Goal: Task Accomplishment & Management: Manage account settings

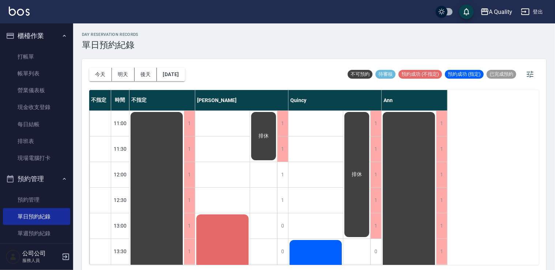
scroll to position [92, 0]
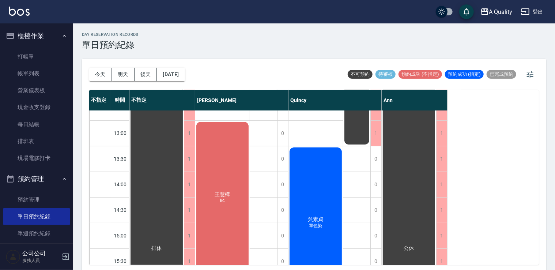
click at [184, 171] on div "王慧樺 kc" at bounding box center [156, 248] width 54 height 460
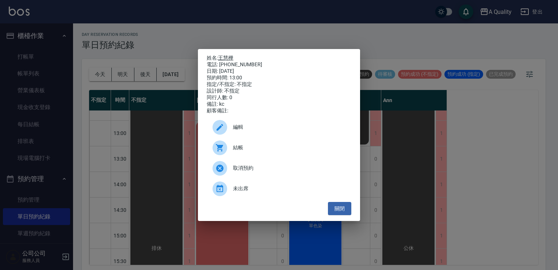
click at [233, 55] on link "王慧樺" at bounding box center [225, 58] width 15 height 6
click at [343, 211] on button "關閉" at bounding box center [339, 209] width 23 height 14
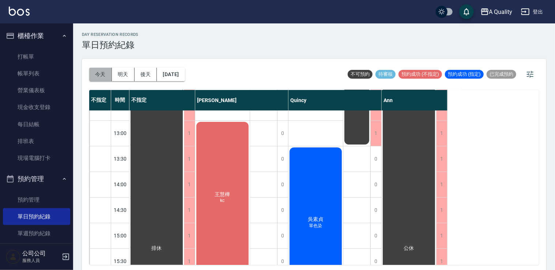
click at [100, 76] on button "今天" at bounding box center [100, 75] width 23 height 14
click at [184, 194] on div "吳素貞 單色染" at bounding box center [156, 248] width 54 height 460
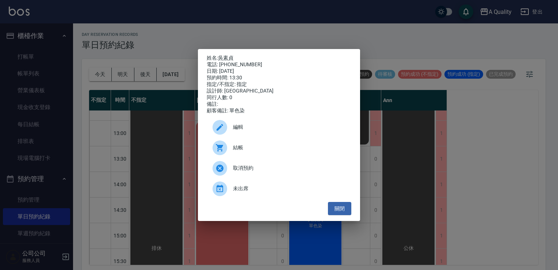
click at [226, 55] on p "姓名: 吳素貞" at bounding box center [279, 58] width 145 height 7
click at [226, 55] on link "吳素貞" at bounding box center [225, 58] width 15 height 6
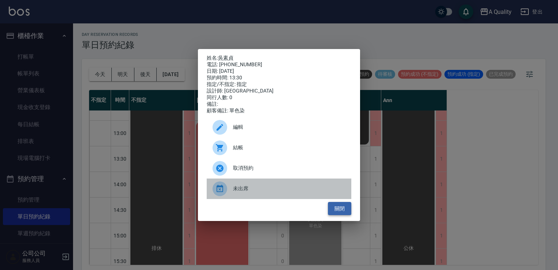
drag, startPoint x: 329, startPoint y: 201, endPoint x: 332, endPoint y: 207, distance: 6.2
click at [332, 205] on div "姓名: 吳素貞 電話: 0917576625 日期: 2025/08/25 預約時間: 13:30 指定/不指定: 指定 設計師: Quincy 同行人數: …" at bounding box center [279, 135] width 162 height 172
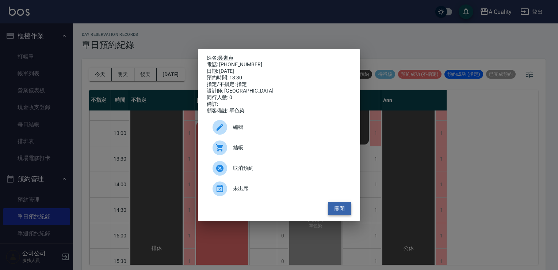
click at [332, 207] on button "關閉" at bounding box center [339, 209] width 23 height 14
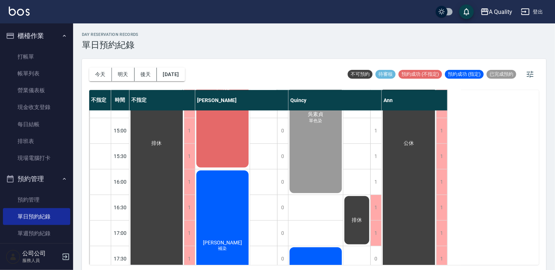
scroll to position [202, 0]
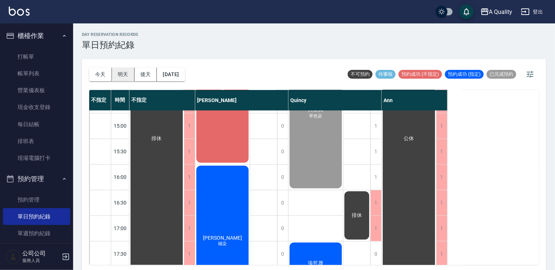
click at [124, 71] on button "明天" at bounding box center [123, 75] width 23 height 14
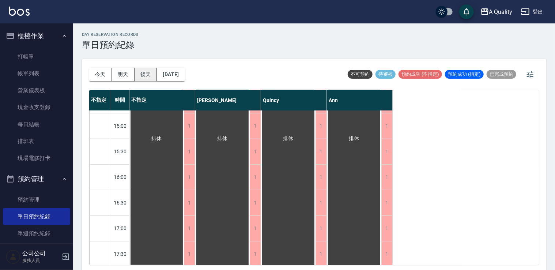
click at [148, 73] on button "後天" at bounding box center [145, 75] width 23 height 14
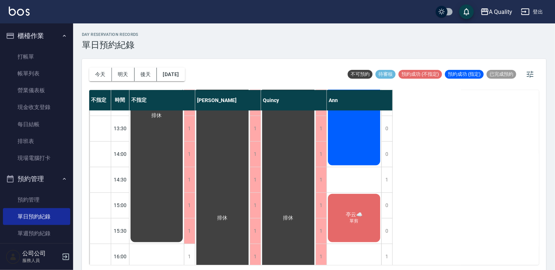
scroll to position [56, 0]
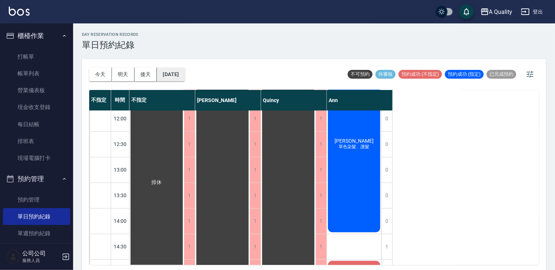
click at [177, 71] on button "2025/08/27" at bounding box center [171, 75] width 28 height 14
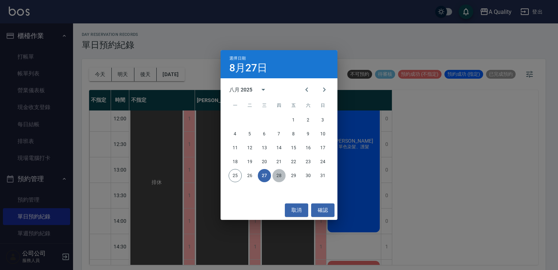
click at [281, 180] on button "28" at bounding box center [279, 175] width 13 height 13
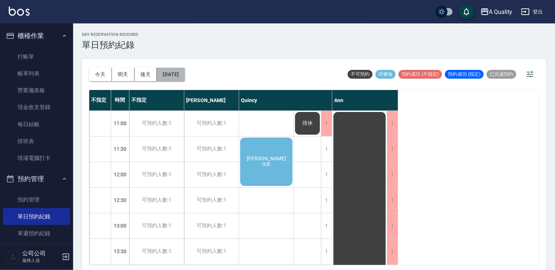
click at [182, 72] on button "2025/08/28" at bounding box center [171, 75] width 28 height 14
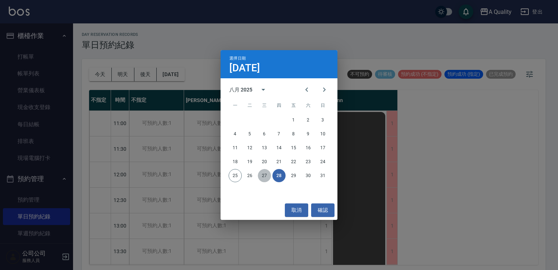
click at [263, 176] on button "27" at bounding box center [264, 175] width 13 height 13
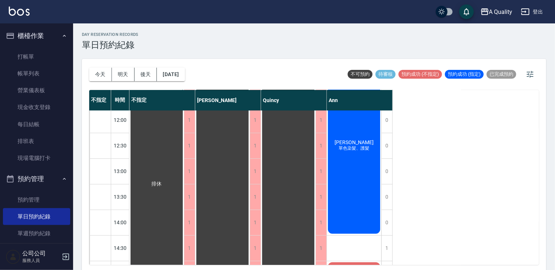
scroll to position [37, 0]
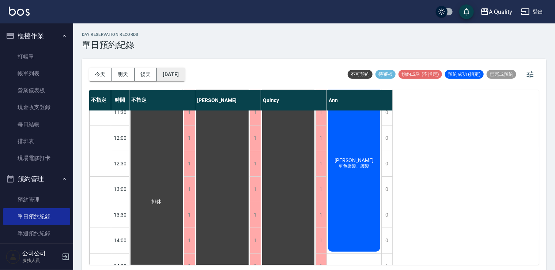
click at [179, 76] on button "2025/08/27" at bounding box center [171, 75] width 28 height 14
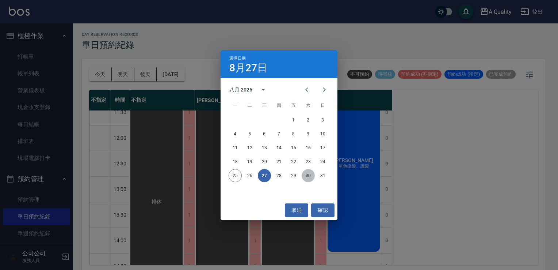
click at [307, 175] on button "30" at bounding box center [308, 175] width 13 height 13
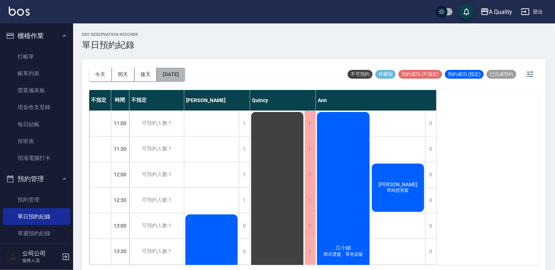
click at [183, 74] on button "2025/08/30" at bounding box center [171, 75] width 28 height 14
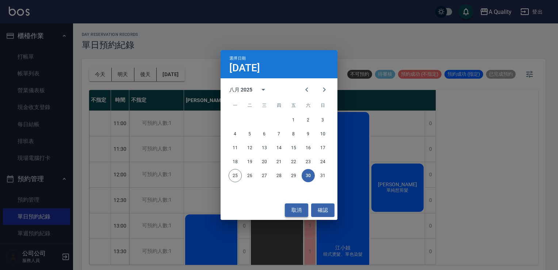
click at [297, 204] on button "取消" at bounding box center [296, 210] width 23 height 14
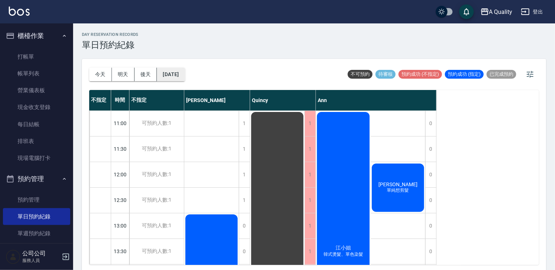
drag, startPoint x: 180, startPoint y: 70, endPoint x: 184, endPoint y: 71, distance: 5.0
click at [184, 71] on button "2025/08/30" at bounding box center [171, 75] width 28 height 14
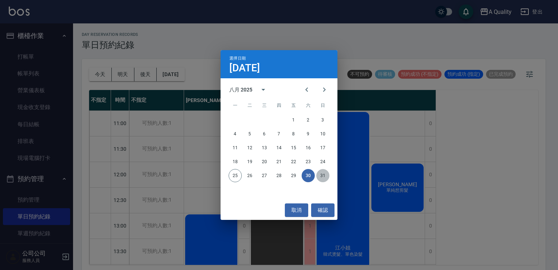
click at [322, 175] on button "31" at bounding box center [322, 175] width 13 height 13
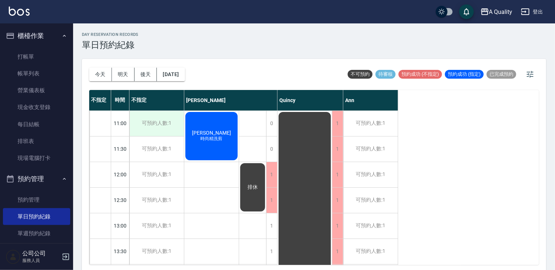
click at [177, 129] on div "可預約人數:1" at bounding box center [156, 123] width 54 height 25
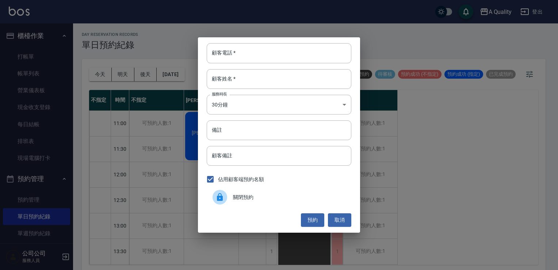
click at [232, 202] on div at bounding box center [223, 197] width 20 height 15
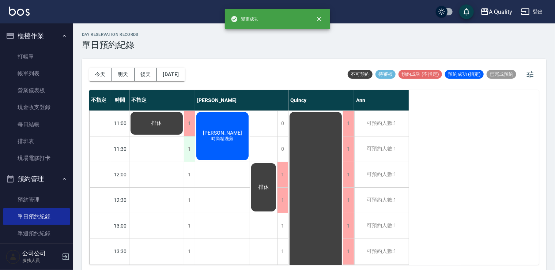
click at [186, 149] on div "1" at bounding box center [189, 148] width 11 height 25
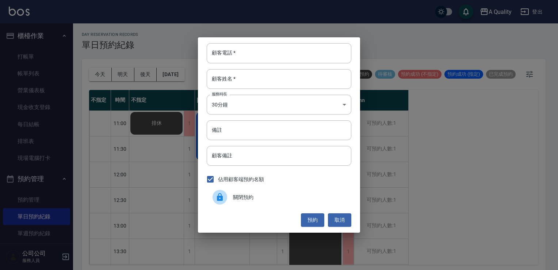
click at [236, 195] on span "關閉預約" at bounding box center [289, 197] width 113 height 8
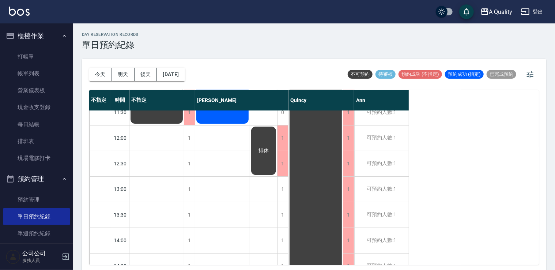
scroll to position [73, 0]
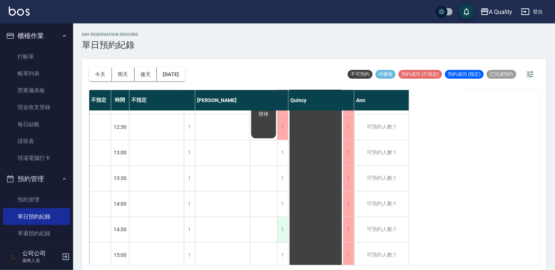
click at [282, 229] on div "1" at bounding box center [282, 229] width 11 height 25
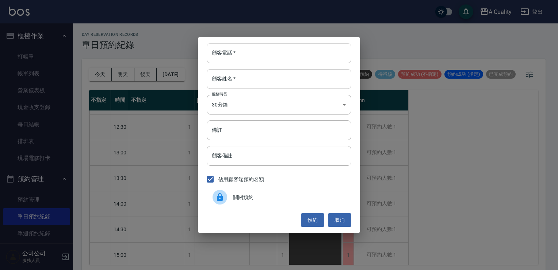
click at [251, 59] on input "顧客電話   *" at bounding box center [279, 53] width 145 height 20
click at [339, 221] on button "取消" at bounding box center [339, 220] width 23 height 14
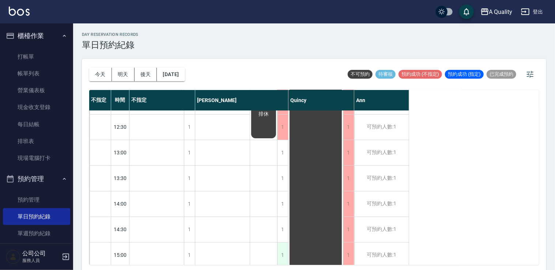
click at [283, 246] on div "1" at bounding box center [282, 254] width 11 height 25
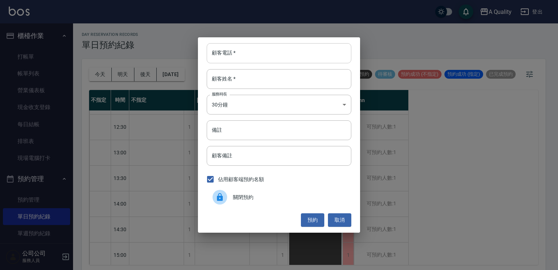
click at [244, 56] on input "顧客電話   *" at bounding box center [279, 53] width 145 height 20
type input "0970064096"
click at [254, 79] on input "顧客姓名   *" at bounding box center [279, 79] width 145 height 20
type input "5"
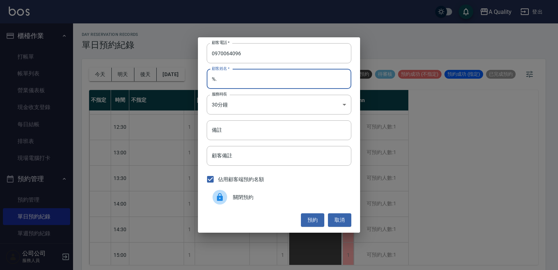
type input "%"
type input "[PERSON_NAME]"
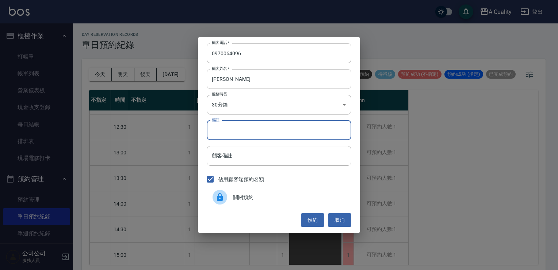
click at [237, 122] on input "備註" at bounding box center [279, 130] width 145 height 20
type input "小朋友單剪"
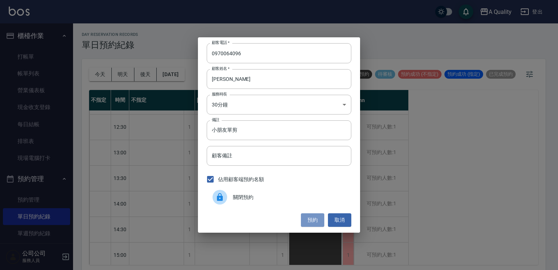
drag, startPoint x: 314, startPoint y: 221, endPoint x: 312, endPoint y: 212, distance: 8.8
click at [314, 221] on button "預約" at bounding box center [312, 220] width 23 height 14
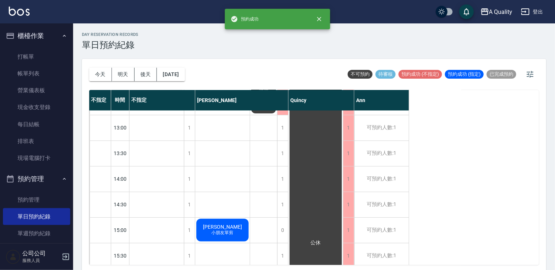
scroll to position [110, 0]
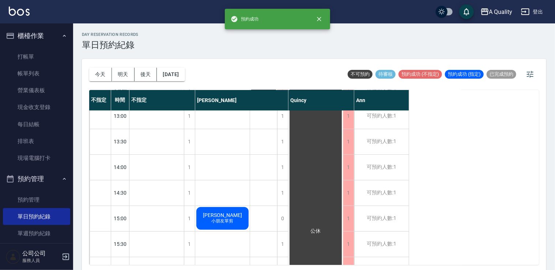
click at [184, 52] on div "周S 小朋友單剪" at bounding box center [156, 26] width 54 height 50
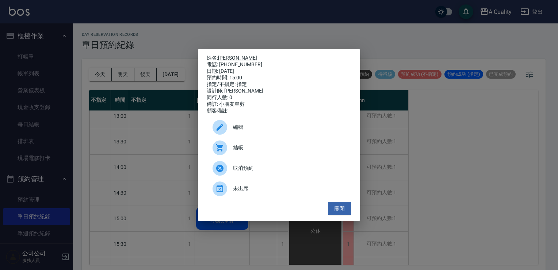
drag, startPoint x: 236, startPoint y: 133, endPoint x: 243, endPoint y: 114, distance: 20.6
click at [236, 131] on span "編輯" at bounding box center [289, 127] width 113 height 8
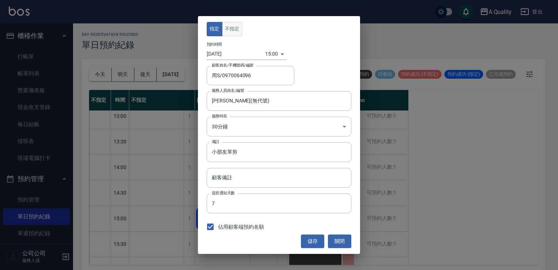
click at [234, 29] on button "不指定" at bounding box center [232, 29] width 20 height 14
click at [311, 241] on button "儲存" at bounding box center [312, 241] width 23 height 14
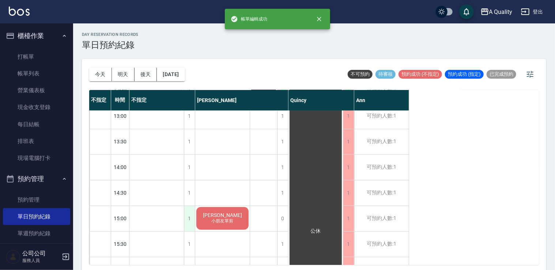
click at [187, 219] on div "1" at bounding box center [189, 218] width 11 height 25
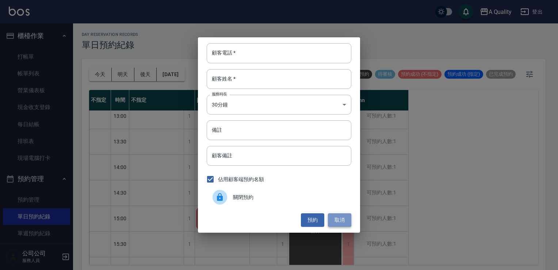
click at [350, 220] on button "取消" at bounding box center [339, 220] width 23 height 14
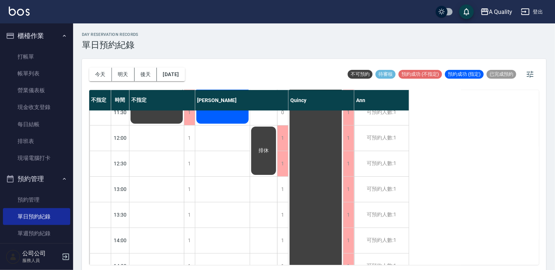
scroll to position [0, 0]
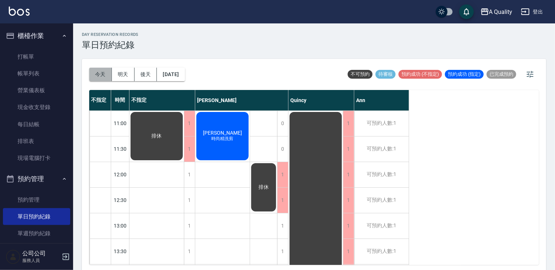
drag, startPoint x: 103, startPoint y: 75, endPoint x: 98, endPoint y: 73, distance: 4.7
click at [102, 75] on button "今天" at bounding box center [100, 75] width 23 height 14
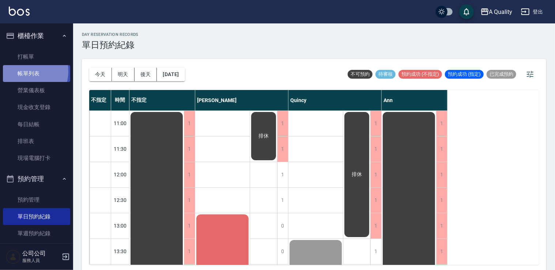
click at [26, 71] on link "帳單列表" at bounding box center [36, 73] width 67 height 17
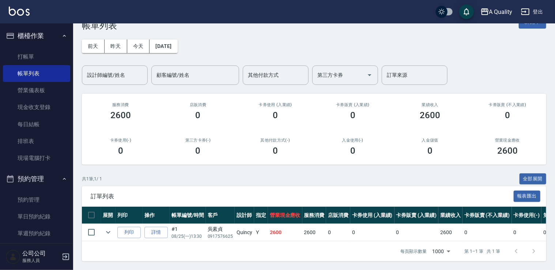
scroll to position [24, 0]
click at [46, 219] on link "單日預約紀錄" at bounding box center [36, 216] width 67 height 17
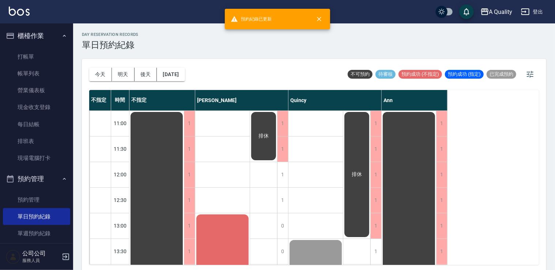
drag, startPoint x: 217, startPoint y: 230, endPoint x: 217, endPoint y: 226, distance: 4.0
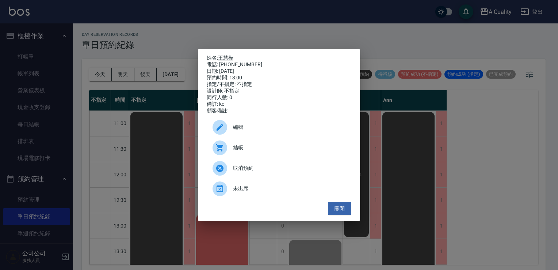
click at [223, 55] on link "王慧樺" at bounding box center [225, 58] width 15 height 6
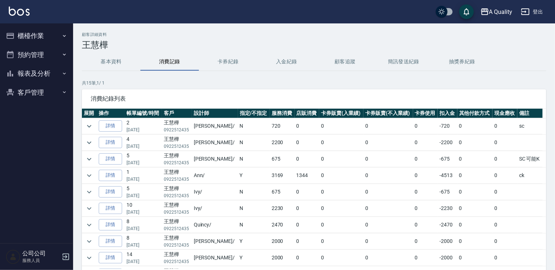
click at [286, 61] on button "入金紀錄" at bounding box center [286, 62] width 58 height 18
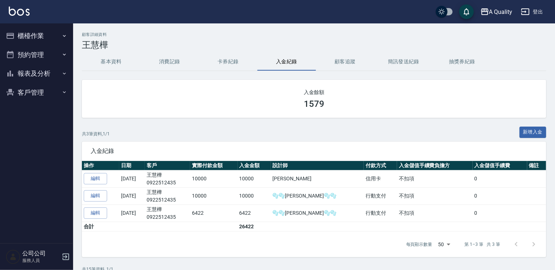
click at [186, 64] on button "消費記錄" at bounding box center [169, 62] width 58 height 18
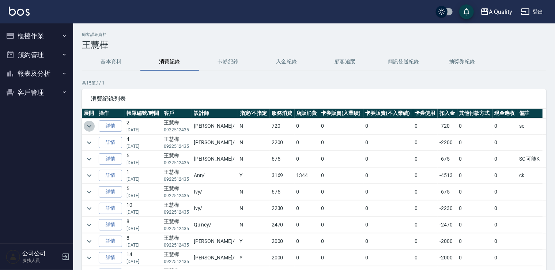
click at [87, 125] on icon "expand row" at bounding box center [89, 126] width 9 height 9
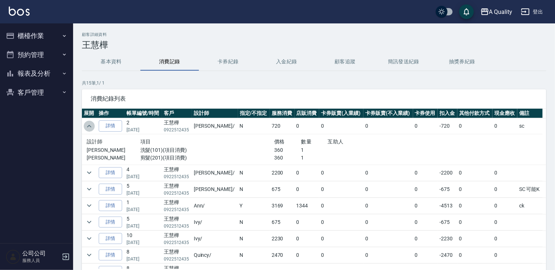
click at [87, 125] on icon "expand row" at bounding box center [89, 126] width 9 height 9
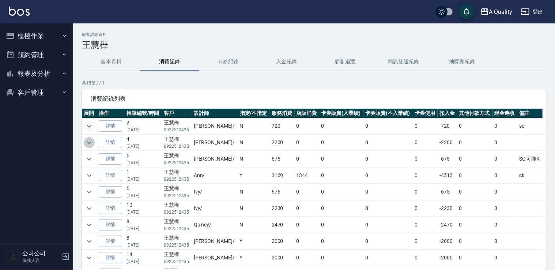
click at [90, 144] on icon "expand row" at bounding box center [89, 142] width 9 height 9
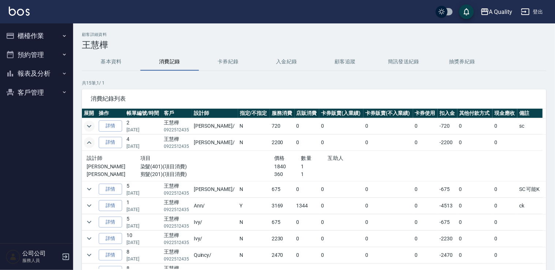
click at [90, 144] on icon "expand row" at bounding box center [89, 142] width 9 height 9
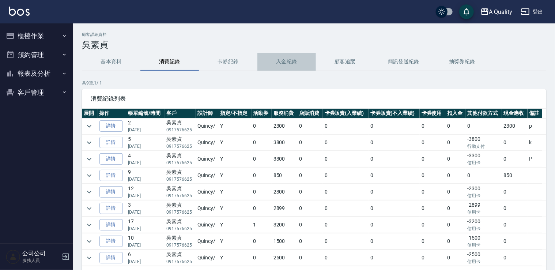
click at [288, 60] on button "入金紀錄" at bounding box center [286, 62] width 58 height 18
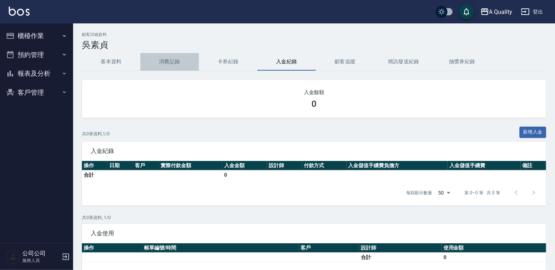
click at [180, 64] on button "消費記錄" at bounding box center [169, 62] width 58 height 18
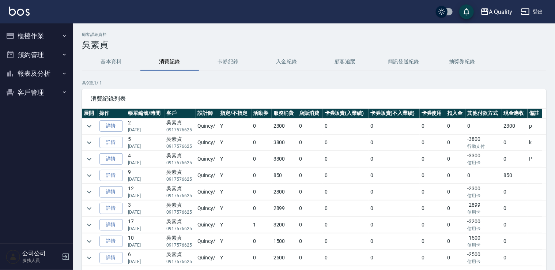
click at [39, 58] on button "預約管理" at bounding box center [36, 54] width 67 height 19
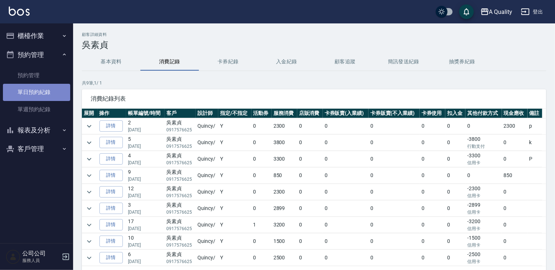
click at [39, 88] on link "單日預約紀錄" at bounding box center [36, 92] width 67 height 17
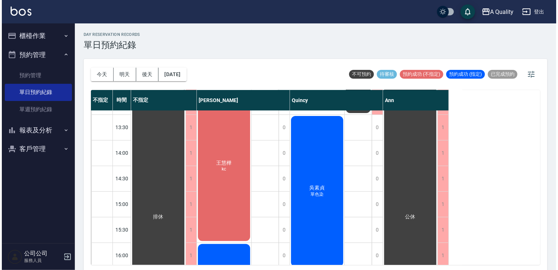
scroll to position [146, 0]
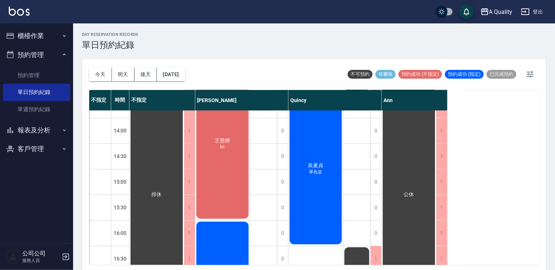
click at [163, 191] on span "吳素貞" at bounding box center [156, 194] width 13 height 7
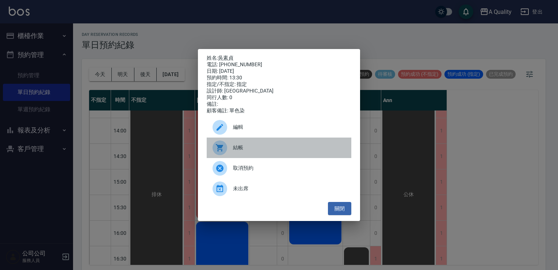
click at [255, 146] on div "結帳" at bounding box center [279, 147] width 145 height 20
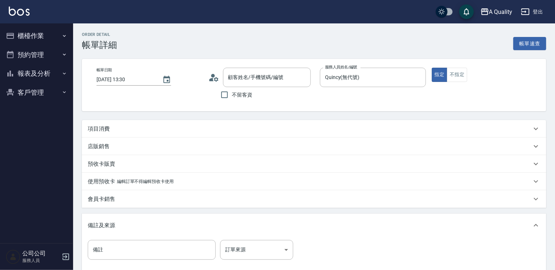
type input "[DATE] 13:30"
type input "Quincy(無代號)"
type input "[PERSON_NAME]/0917576625/"
click at [127, 126] on div "項目消費" at bounding box center [310, 129] width 444 height 8
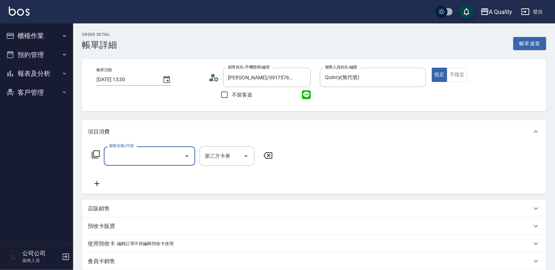
click at [121, 146] on label "服務名稱/代號" at bounding box center [121, 145] width 24 height 5
click at [121, 149] on input "服務名稱/代號" at bounding box center [144, 155] width 74 height 13
click at [125, 149] on input "服務名稱/代號" at bounding box center [144, 155] width 74 height 13
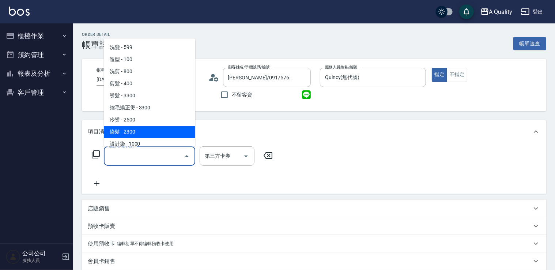
click at [133, 131] on span "染髮 - 2300" at bounding box center [149, 132] width 91 height 12
type input "染髮(401)"
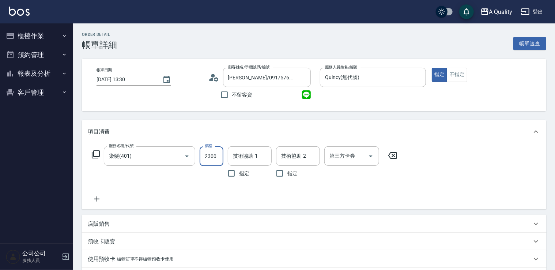
click at [219, 164] on input "2300" at bounding box center [211, 156] width 24 height 20
type input "2600"
click at [103, 197] on icon at bounding box center [97, 198] width 18 height 9
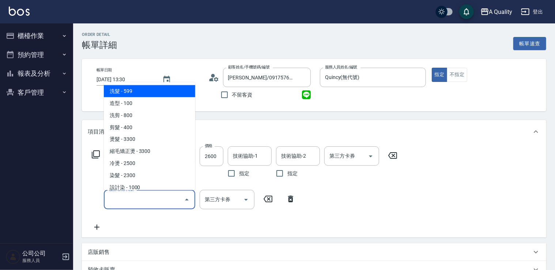
click at [112, 200] on input "服務名稱/代號" at bounding box center [144, 199] width 74 height 13
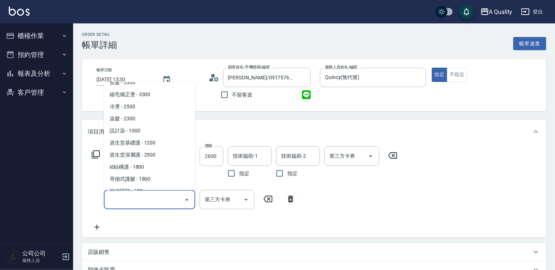
scroll to position [103, 0]
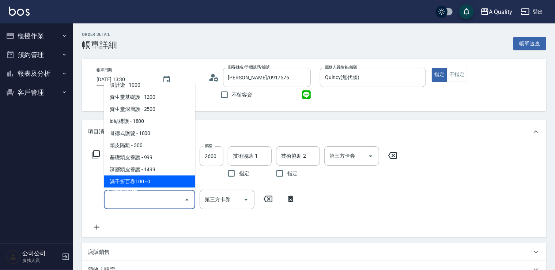
click at [148, 179] on span "滿千折百卷100 - 0" at bounding box center [149, 181] width 91 height 12
type input "滿千折百卷100(703)"
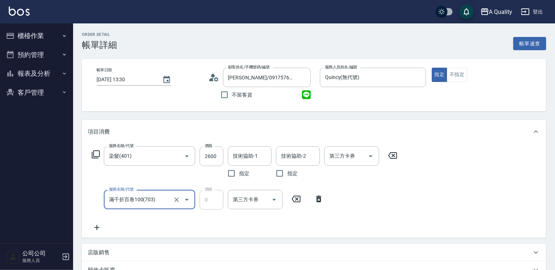
click at [104, 227] on icon at bounding box center [97, 227] width 18 height 9
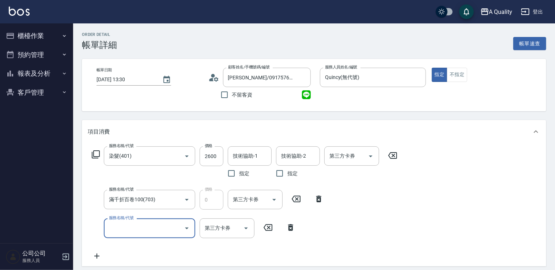
click at [121, 226] on input "服務名稱/代號" at bounding box center [144, 227] width 74 height 13
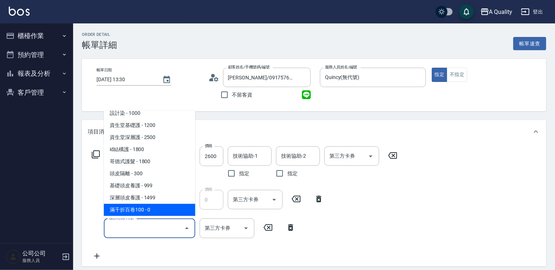
click at [141, 207] on span "滿千折百卷100 - 0" at bounding box center [149, 209] width 91 height 12
type input "滿千折百卷100(703)"
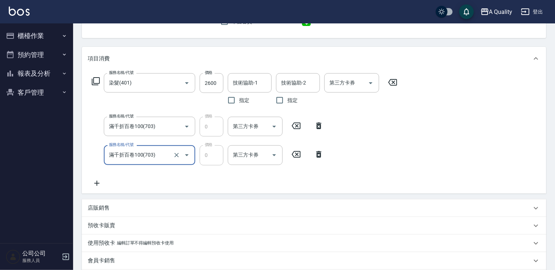
scroll to position [234, 0]
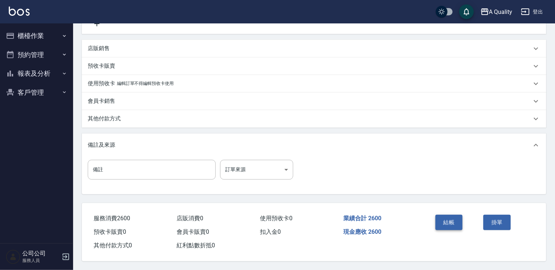
click at [449, 216] on button "結帳" at bounding box center [448, 221] width 27 height 15
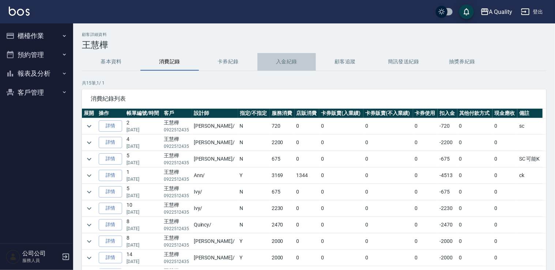
click at [283, 58] on button "入金紀錄" at bounding box center [286, 62] width 58 height 18
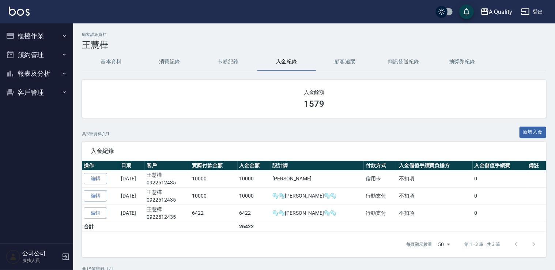
click at [113, 59] on button "基本資料" at bounding box center [111, 62] width 58 height 18
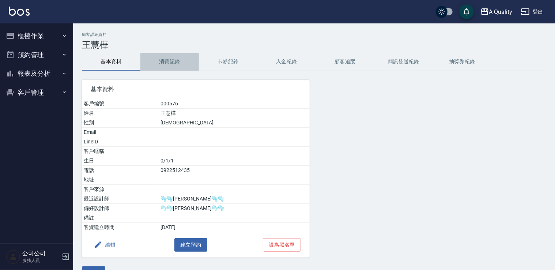
click at [173, 62] on button "消費記錄" at bounding box center [169, 62] width 58 height 18
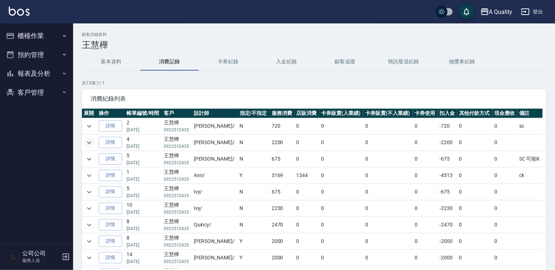
click at [91, 141] on icon "expand row" at bounding box center [89, 142] width 9 height 9
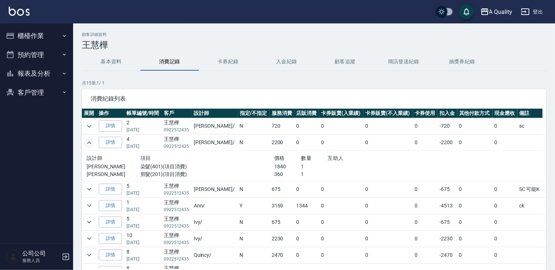
click at [35, 51] on button "預約管理" at bounding box center [36, 54] width 67 height 19
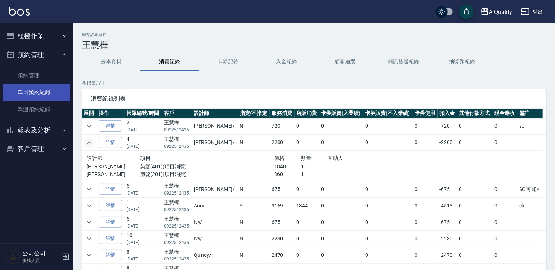
click at [38, 88] on link "單日預約紀錄" at bounding box center [36, 92] width 67 height 17
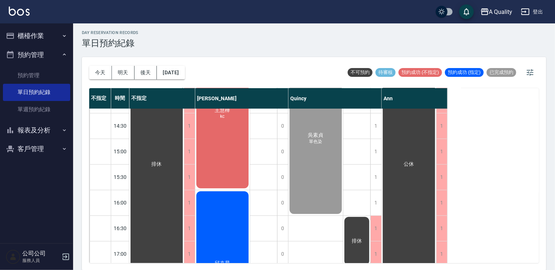
scroll to position [92, 0]
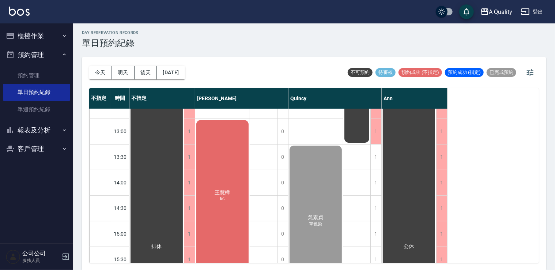
click at [184, 175] on div "[PERSON_NAME]kc" at bounding box center [156, 246] width 54 height 460
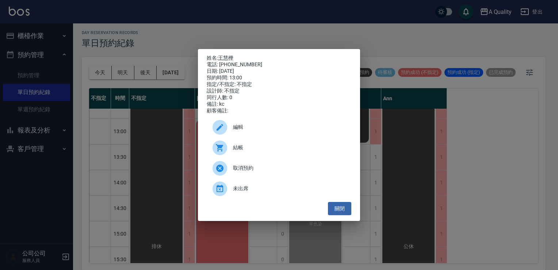
click at [239, 144] on div "結帳" at bounding box center [279, 147] width 145 height 20
click at [334, 212] on button "關閉" at bounding box center [339, 209] width 23 height 14
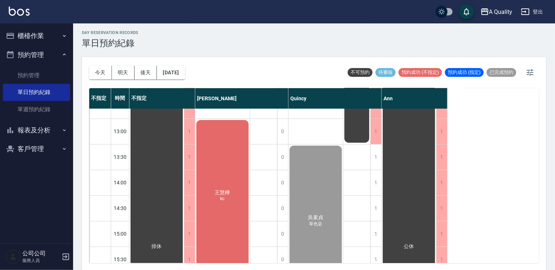
click at [174, 80] on div "今天 明天 後天 2025/08/25" at bounding box center [137, 72] width 96 height 31
click at [178, 75] on button "[DATE]" at bounding box center [171, 73] width 28 height 14
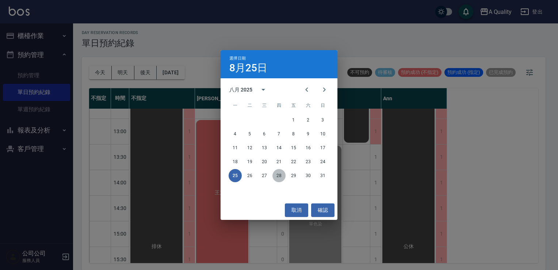
click at [275, 171] on button "28" at bounding box center [279, 175] width 13 height 13
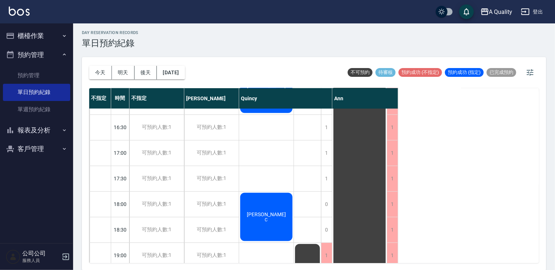
scroll to position [275, 0]
click at [184, 71] on button "2025/08/28" at bounding box center [171, 73] width 28 height 14
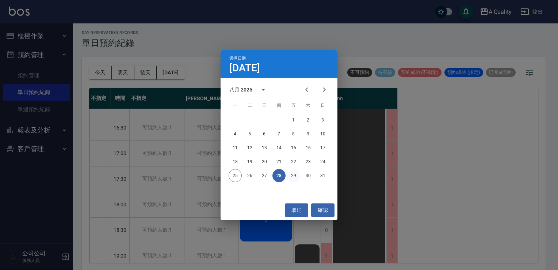
click at [292, 173] on button "29" at bounding box center [293, 175] width 13 height 13
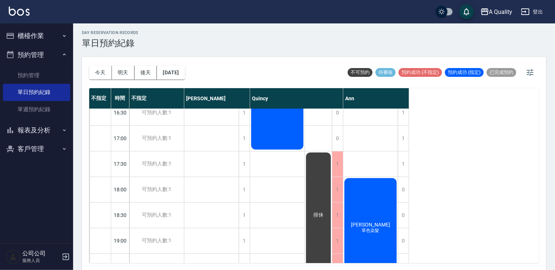
scroll to position [312, 0]
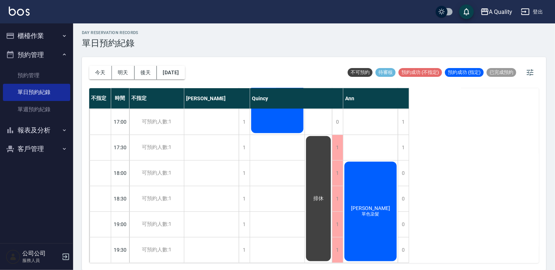
click at [34, 37] on button "櫃檯作業" at bounding box center [36, 35] width 67 height 19
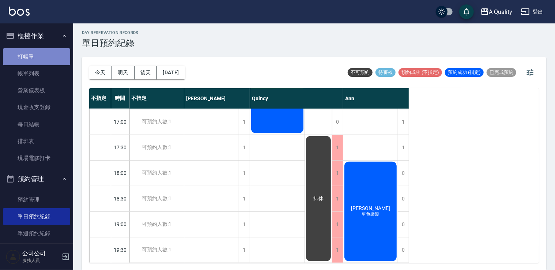
click at [39, 53] on link "打帳單" at bounding box center [36, 56] width 67 height 17
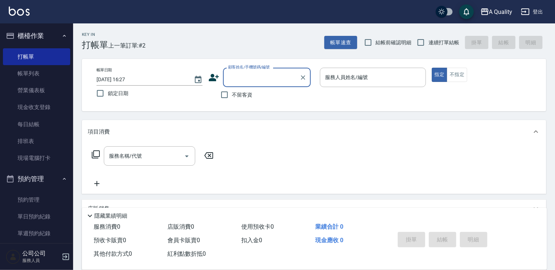
drag, startPoint x: 244, startPoint y: 71, endPoint x: 242, endPoint y: 67, distance: 4.1
click at [243, 71] on div "顧客姓名/手機號碼/編號" at bounding box center [267, 77] width 88 height 19
click at [247, 81] on input "顧客姓名/手機號碼/編號" at bounding box center [261, 77] width 70 height 13
click at [265, 98] on li "張哲晟/0980329103/000214" at bounding box center [267, 96] width 88 height 12
type input "張哲晟/0980329103/000214"
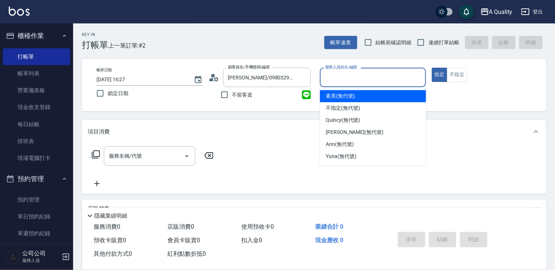
click at [351, 75] on input "服務人員姓名/編號" at bounding box center [372, 77] width 99 height 13
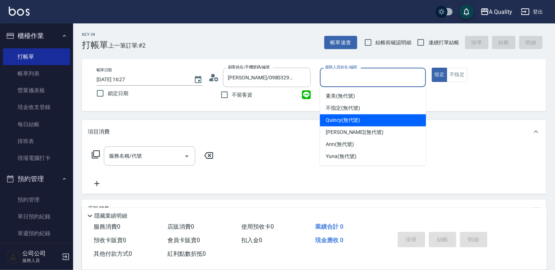
click at [340, 123] on span "Quincy (無代號)" at bounding box center [343, 120] width 34 height 8
type input "Quincy(無代號)"
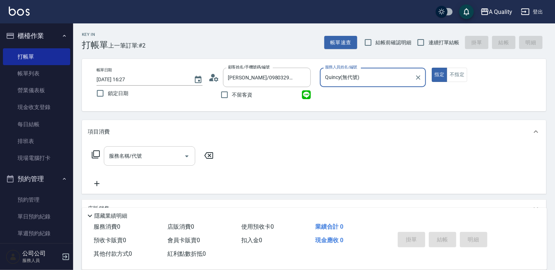
drag, startPoint x: 137, startPoint y: 157, endPoint x: 135, endPoint y: 148, distance: 9.7
click at [137, 157] on input "服務名稱/代號" at bounding box center [144, 155] width 74 height 13
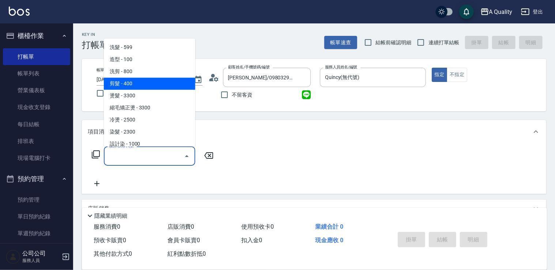
click at [131, 83] on span "剪髮 - 400" at bounding box center [149, 83] width 91 height 12
type input "剪髮(201)"
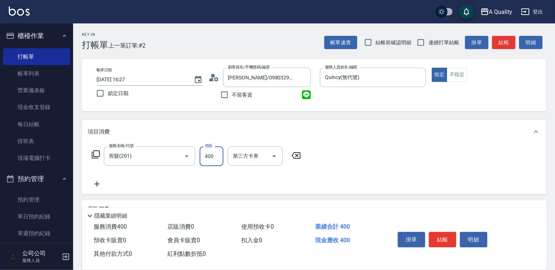
drag, startPoint x: 221, startPoint y: 155, endPoint x: 214, endPoint y: 146, distance: 11.2
click at [221, 155] on input "400" at bounding box center [211, 156] width 24 height 20
type input "500"
click at [433, 237] on button "結帳" at bounding box center [442, 239] width 27 height 15
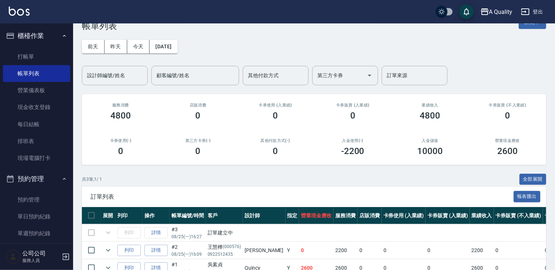
scroll to position [37, 0]
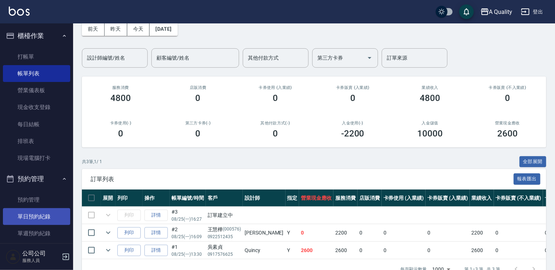
click at [31, 218] on link "單日預約紀錄" at bounding box center [36, 216] width 67 height 17
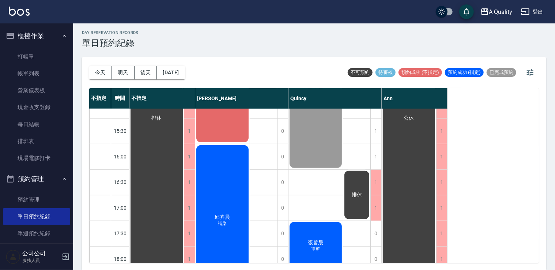
scroll to position [219, 0]
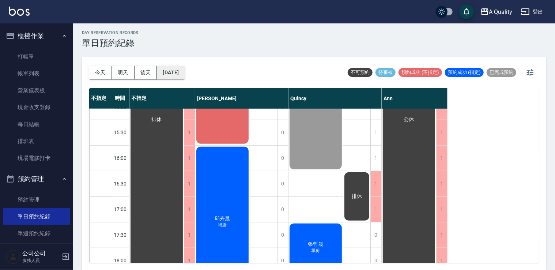
click at [184, 74] on button "[DATE]" at bounding box center [171, 73] width 28 height 14
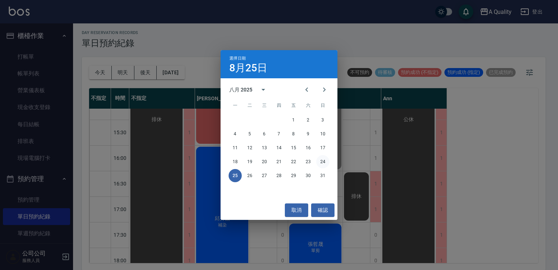
click at [319, 164] on button "24" at bounding box center [322, 161] width 13 height 13
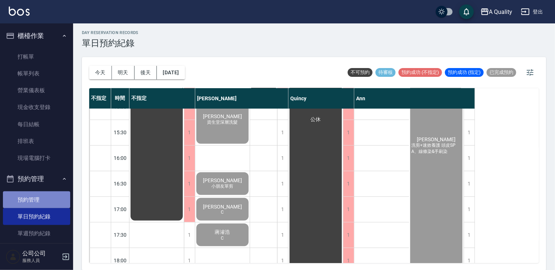
click at [52, 197] on link "預約管理" at bounding box center [36, 199] width 67 height 17
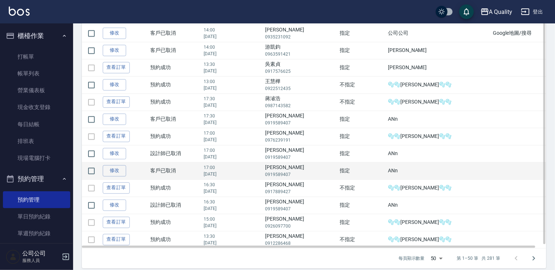
scroll to position [735, 0]
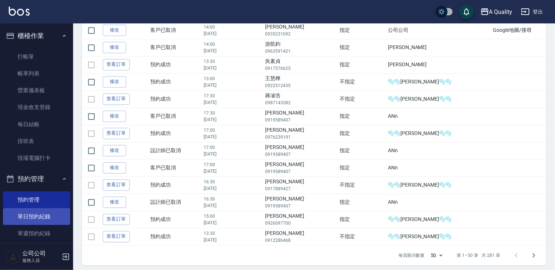
click at [36, 220] on link "單日預約紀錄" at bounding box center [36, 216] width 67 height 17
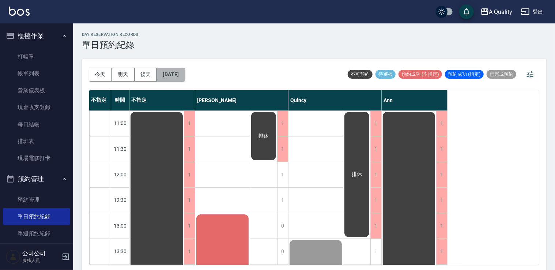
click at [177, 76] on button "2025/08/25" at bounding box center [171, 75] width 28 height 14
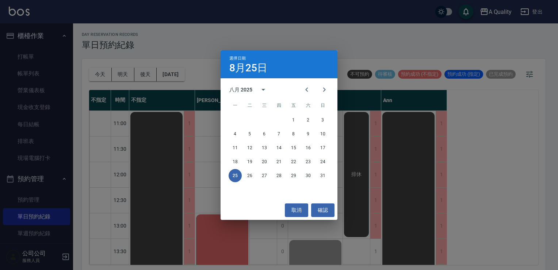
click at [235, 178] on button "25" at bounding box center [235, 175] width 13 height 13
click at [236, 176] on button "25" at bounding box center [235, 175] width 13 height 13
click at [300, 210] on button "取消" at bounding box center [296, 210] width 23 height 14
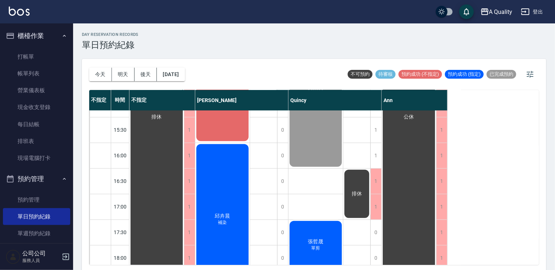
scroll to position [219, 0]
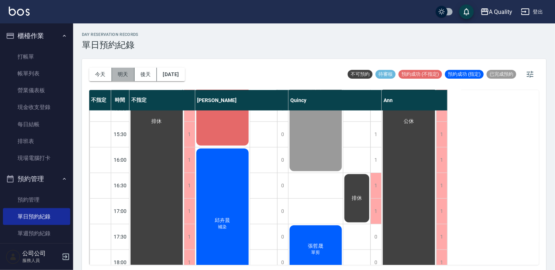
click at [122, 74] on button "明天" at bounding box center [123, 75] width 23 height 14
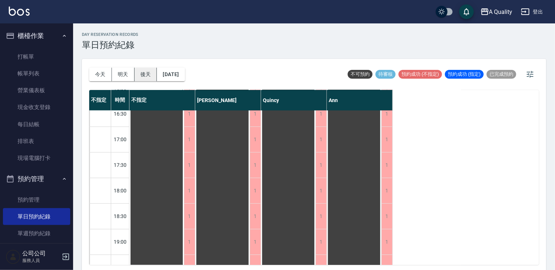
scroll to position [292, 0]
click at [133, 75] on button "明天" at bounding box center [123, 75] width 23 height 14
click at [139, 75] on button "後天" at bounding box center [145, 75] width 23 height 14
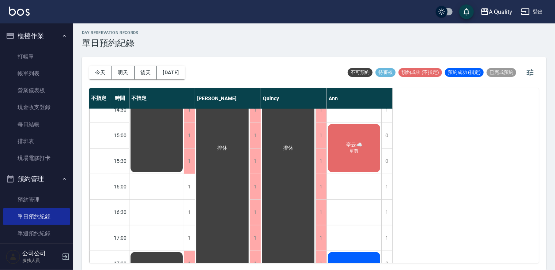
scroll to position [165, 0]
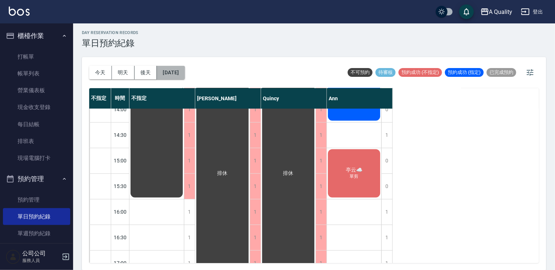
click at [179, 76] on button "2025/08/27" at bounding box center [171, 73] width 28 height 14
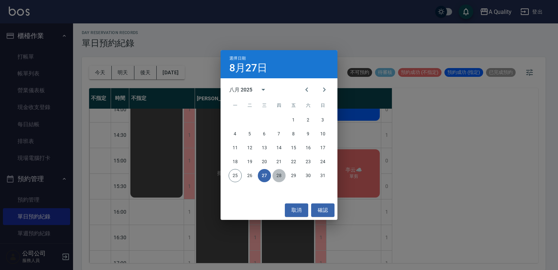
click at [277, 175] on button "28" at bounding box center [279, 175] width 13 height 13
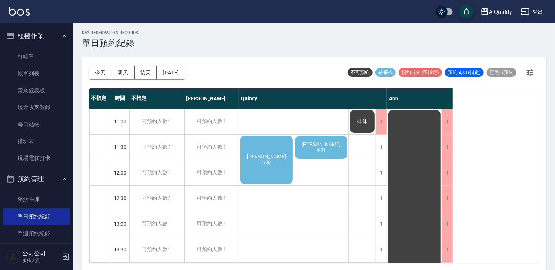
click at [294, 140] on div "排休" at bounding box center [266, 159] width 55 height 50
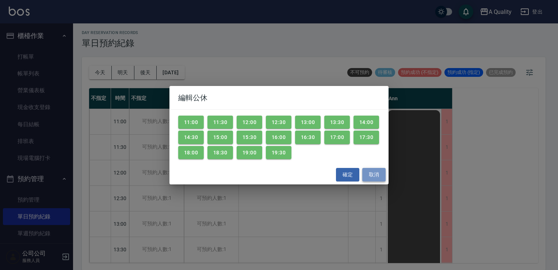
click at [375, 176] on button "取消" at bounding box center [373, 175] width 23 height 14
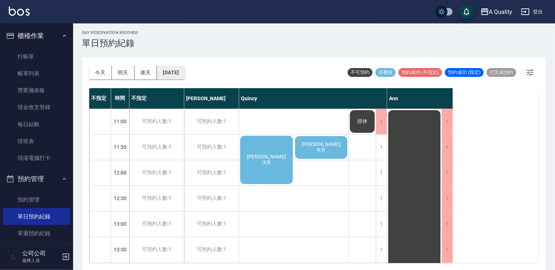
click at [184, 72] on button "2025/08/28" at bounding box center [171, 73] width 28 height 14
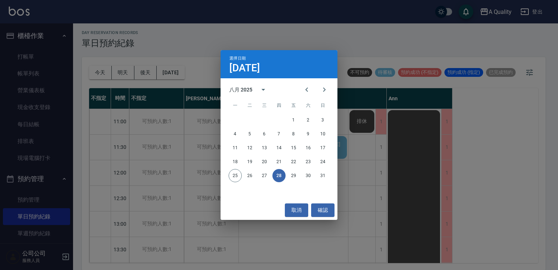
click at [279, 176] on button "28" at bounding box center [279, 175] width 13 height 13
click at [293, 212] on button "取消" at bounding box center [296, 210] width 23 height 14
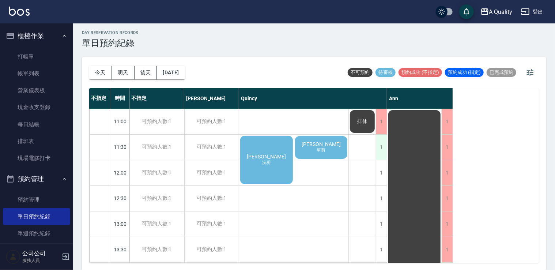
click at [380, 145] on div "1" at bounding box center [381, 146] width 11 height 25
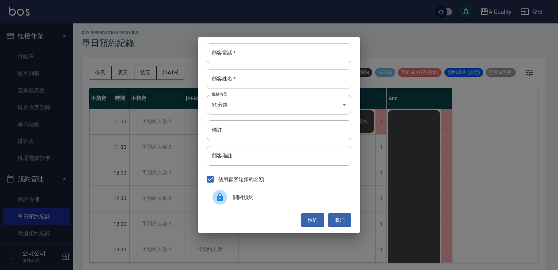
drag, startPoint x: 261, startPoint y: 195, endPoint x: 269, endPoint y: 192, distance: 7.9
click at [262, 194] on span "關閉預約" at bounding box center [289, 197] width 113 height 8
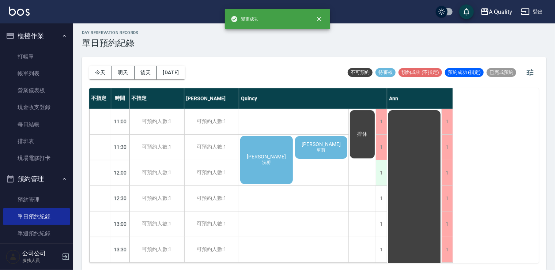
click at [384, 175] on div "1" at bounding box center [381, 172] width 11 height 25
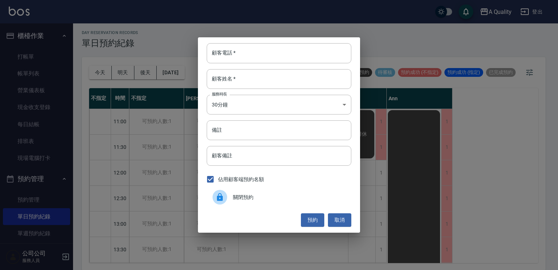
click at [287, 195] on span "關閉預約" at bounding box center [289, 197] width 113 height 8
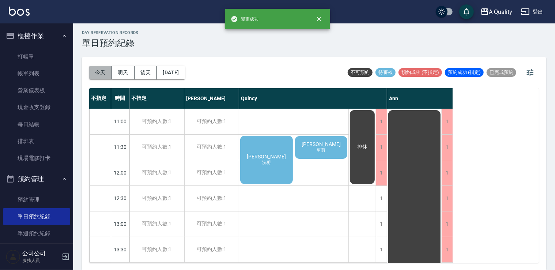
click at [104, 74] on button "今天" at bounding box center [100, 73] width 23 height 14
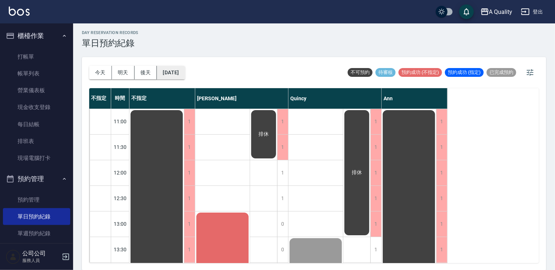
click at [174, 68] on button "[DATE]" at bounding box center [171, 73] width 28 height 14
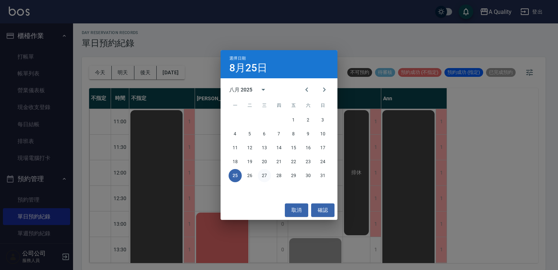
click at [267, 176] on button "27" at bounding box center [264, 175] width 13 height 13
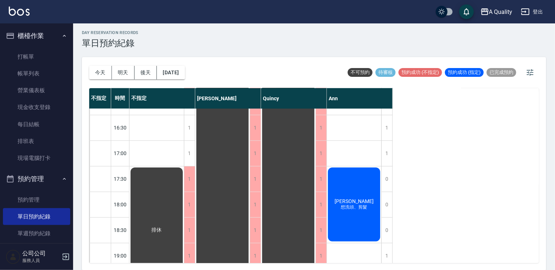
scroll to position [202, 0]
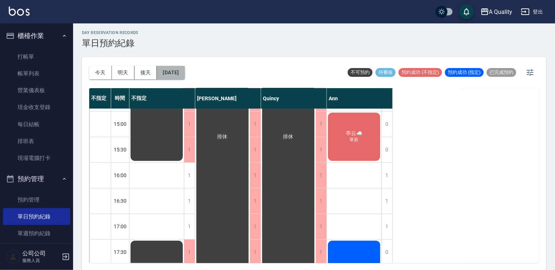
click at [177, 69] on button "2025/08/27" at bounding box center [171, 73] width 28 height 14
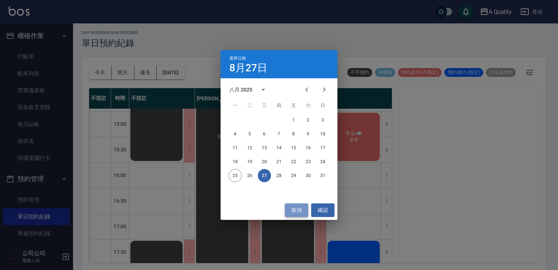
click at [291, 212] on button "取消" at bounding box center [296, 210] width 23 height 14
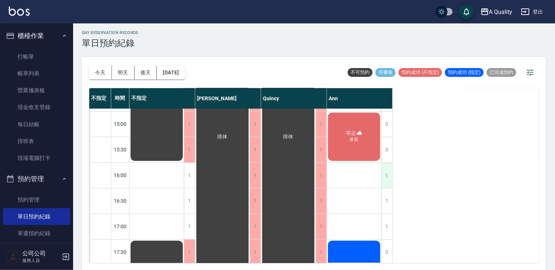
drag, startPoint x: 383, startPoint y: 174, endPoint x: 383, endPoint y: 178, distance: 3.7
click at [383, 178] on div "1" at bounding box center [386, 175] width 11 height 25
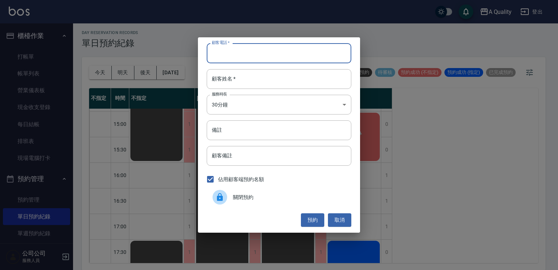
click at [290, 58] on input "顧客電話   *" at bounding box center [279, 53] width 145 height 20
type input "0975600638"
click at [256, 75] on input "顧客姓名   *" at bounding box center [279, 79] width 145 height 20
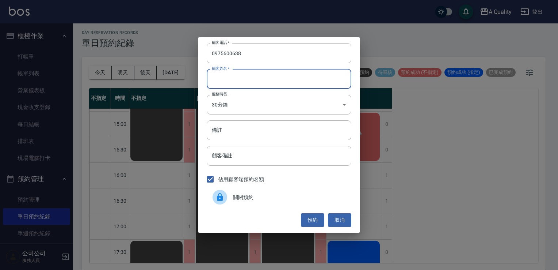
type input "李S"
click at [247, 99] on body "A Quality 登出 櫃檯作業 打帳單 帳單列表 營業儀表板 現金收支登錄 每日結帳 排班表 現場電腦打卡 預約管理 預約管理 單日預約紀錄 單週預約紀錄…" at bounding box center [279, 134] width 558 height 272
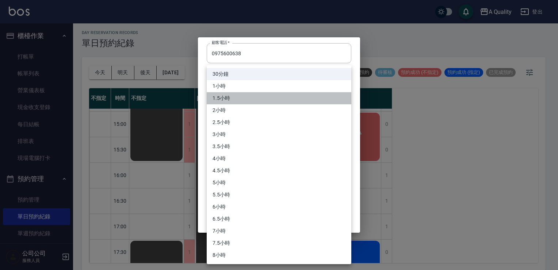
drag, startPoint x: 234, startPoint y: 95, endPoint x: 241, endPoint y: 110, distance: 16.5
click at [234, 95] on li "1.5小時" at bounding box center [279, 98] width 145 height 12
type input "3"
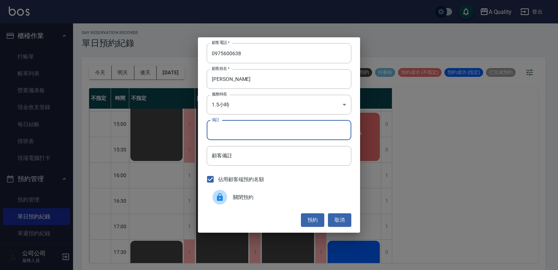
click at [238, 127] on input "備註" at bounding box center [279, 130] width 145 height 20
type input "w"
type input "頭皮"
click at [315, 219] on button "預約" at bounding box center [312, 220] width 23 height 14
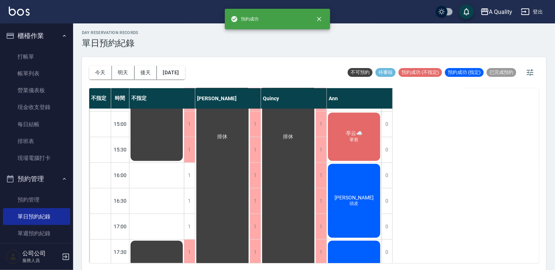
click at [184, 162] on div "李小姐 頭皮" at bounding box center [156, 34] width 54 height 255
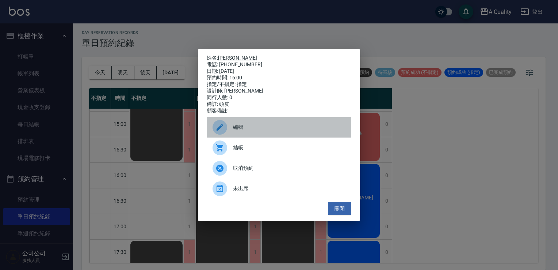
drag, startPoint x: 254, startPoint y: 132, endPoint x: 254, endPoint y: 128, distance: 4.4
click at [254, 128] on span "編輯" at bounding box center [289, 127] width 113 height 8
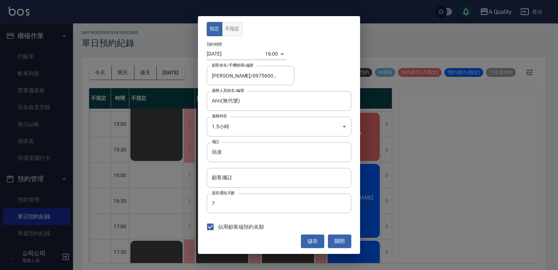
click at [235, 28] on button "不指定" at bounding box center [232, 29] width 20 height 14
click at [305, 237] on button "儲存" at bounding box center [312, 241] width 23 height 14
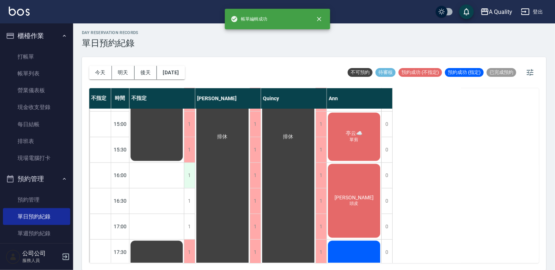
click at [188, 177] on div "1" at bounding box center [189, 175] width 11 height 25
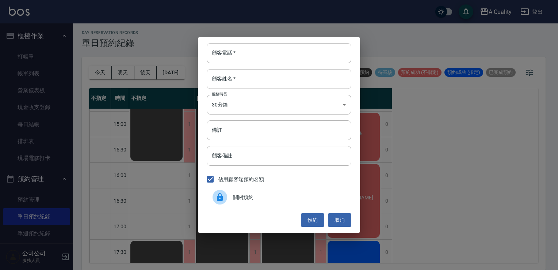
click at [225, 200] on div at bounding box center [223, 197] width 20 height 15
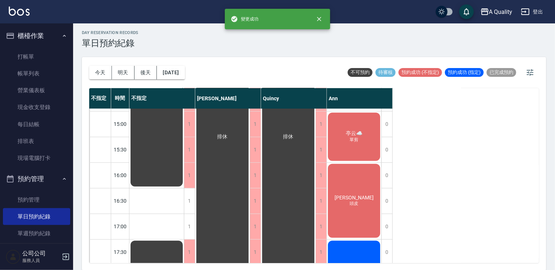
click at [193, 200] on div "1" at bounding box center [189, 200] width 11 height 25
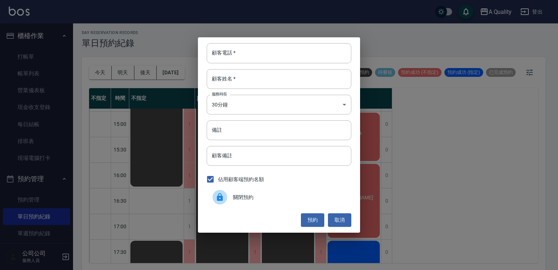
drag, startPoint x: 228, startPoint y: 200, endPoint x: 199, endPoint y: 211, distance: 31.0
click at [221, 200] on div at bounding box center [223, 197] width 20 height 15
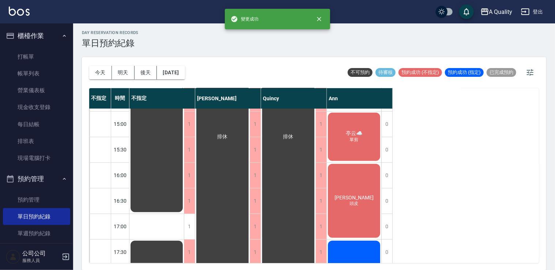
click at [189, 227] on div "1" at bounding box center [189, 226] width 11 height 25
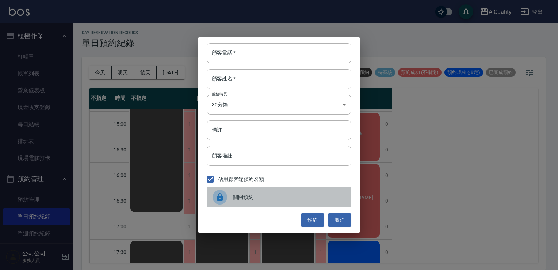
click at [222, 197] on icon at bounding box center [220, 197] width 6 height 8
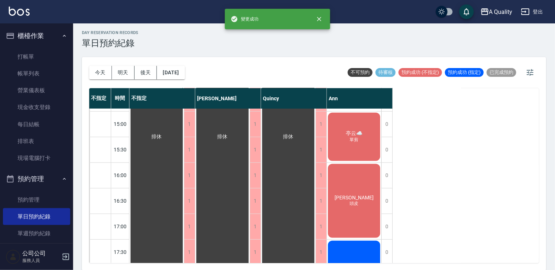
click at [184, 191] on div "李小姐 頭皮" at bounding box center [156, 137] width 54 height 460
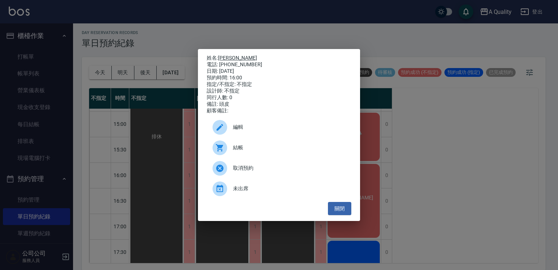
click at [229, 55] on link "[PERSON_NAME]" at bounding box center [237, 58] width 39 height 6
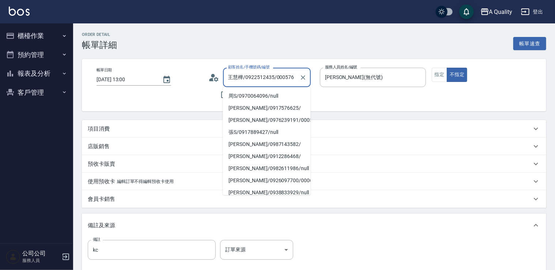
drag, startPoint x: 245, startPoint y: 76, endPoint x: 271, endPoint y: 75, distance: 26.3
click at [273, 76] on input "王慧樺/0922512435/000576" at bounding box center [261, 77] width 70 height 13
click at [31, 38] on button "櫃檯作業" at bounding box center [36, 35] width 67 height 19
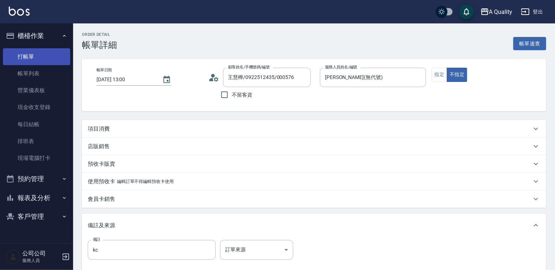
drag, startPoint x: 41, startPoint y: 58, endPoint x: 58, endPoint y: 53, distance: 18.6
click at [41, 57] on link "打帳單" at bounding box center [36, 56] width 67 height 17
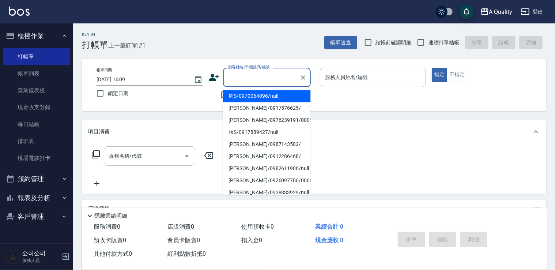
click at [244, 81] on input "顧客姓名/手機號碼/編號" at bounding box center [261, 77] width 70 height 13
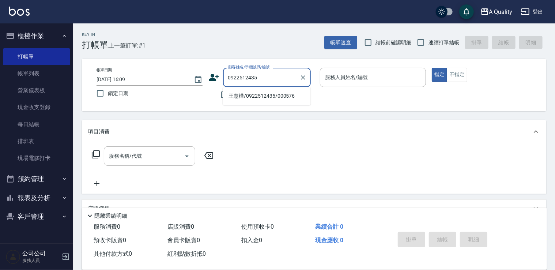
click at [247, 92] on li "王慧樺/0922512435/000576" at bounding box center [267, 96] width 88 height 12
type input "王慧樺/0922512435/000576"
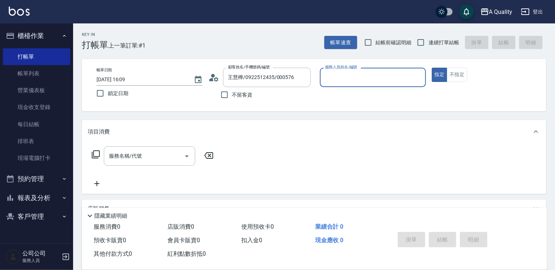
type input "[PERSON_NAME](無代號)"
click at [130, 152] on div "服務名稱/代號 服務名稱/代號" at bounding box center [149, 155] width 91 height 19
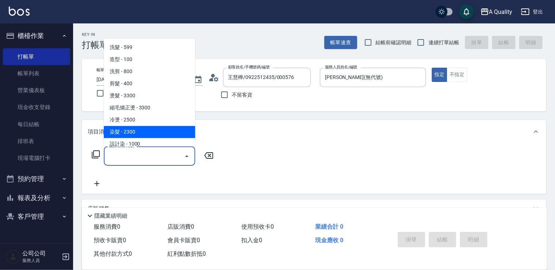
click at [136, 132] on span "染髮 - 2300" at bounding box center [149, 132] width 91 height 12
type input "染髮(401)"
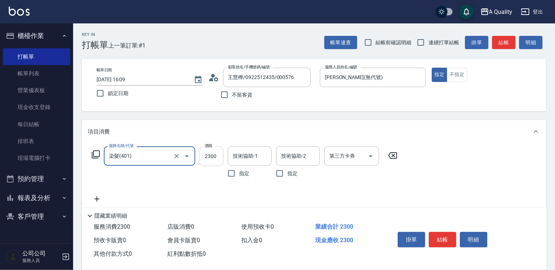
click at [205, 157] on input "2300" at bounding box center [211, 156] width 24 height 20
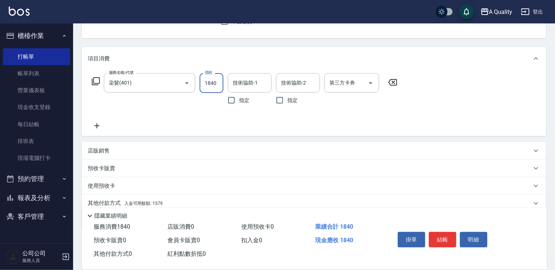
type input "1840"
click at [100, 123] on icon at bounding box center [97, 125] width 18 height 9
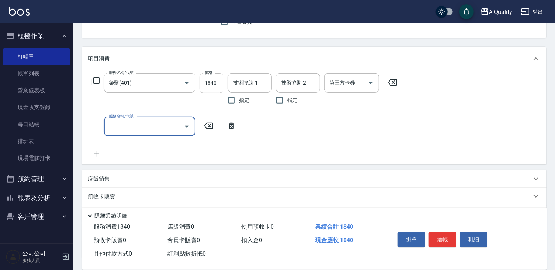
click at [115, 128] on input "服務名稱/代號" at bounding box center [144, 126] width 74 height 13
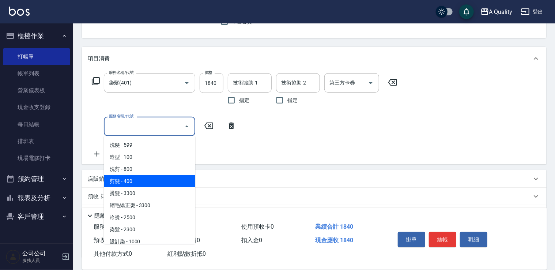
drag, startPoint x: 136, startPoint y: 182, endPoint x: 172, endPoint y: 132, distance: 61.4
click at [136, 181] on span "剪髮 - 400" at bounding box center [149, 181] width 91 height 12
type input "剪髮(201)"
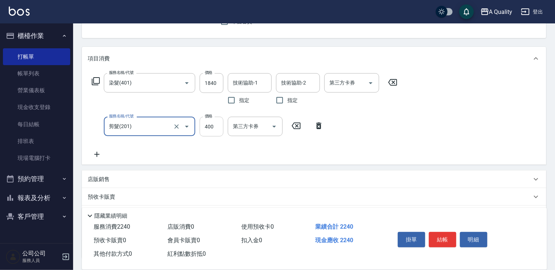
click at [218, 127] on input "400" at bounding box center [211, 127] width 24 height 20
click at [208, 126] on input "3360" at bounding box center [211, 127] width 24 height 20
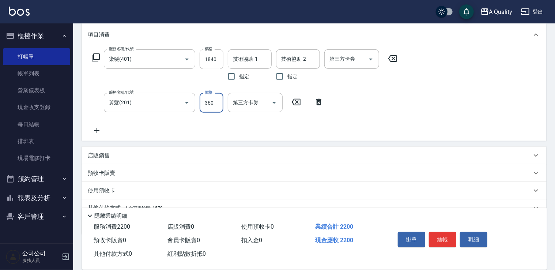
scroll to position [130, 0]
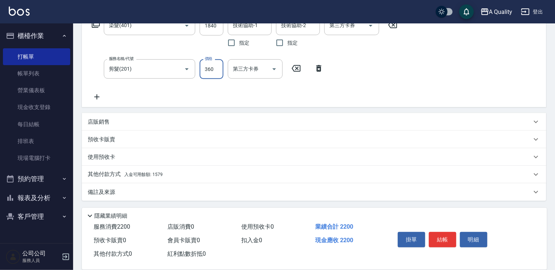
type input "360"
click at [103, 175] on p "其他付款方式 入金可用餘額: 1579" at bounding box center [125, 174] width 75 height 8
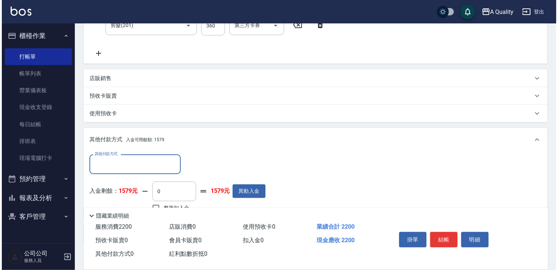
scroll to position [217, 0]
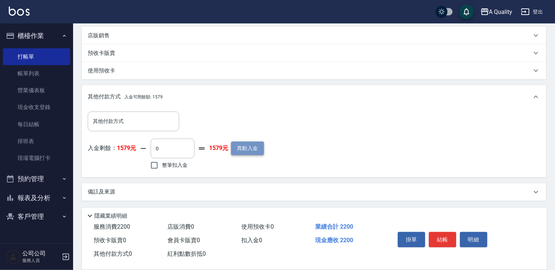
click at [252, 151] on button "異動入金" at bounding box center [247, 148] width 33 height 14
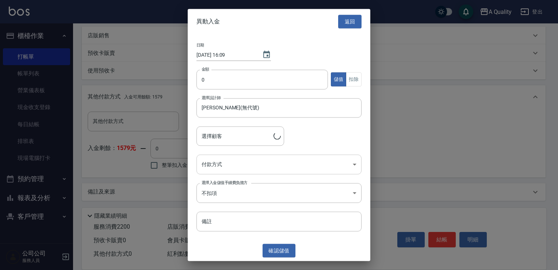
type input "王慧樺/0922512435/000576"
click at [233, 84] on input "0" at bounding box center [263, 79] width 132 height 20
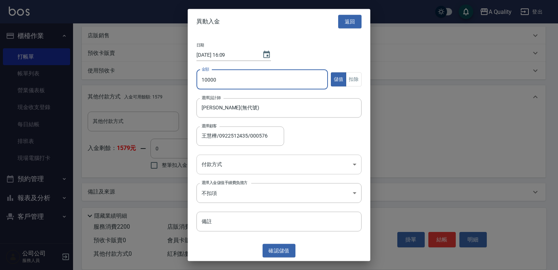
type input "10000"
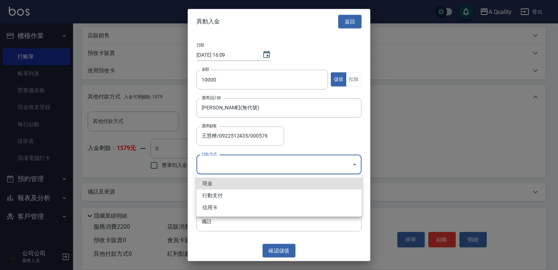
click at [210, 168] on body "A Quality 登出 櫃檯作業 打帳單 帳單列表 營業儀表板 現金收支登錄 每日結帳 排班表 現場電腦打卡 預約管理 預約管理 單日預約紀錄 單週預約紀錄…" at bounding box center [279, 26] width 558 height 487
click at [214, 204] on li "信用卡" at bounding box center [279, 207] width 165 height 12
type input "信用卡"
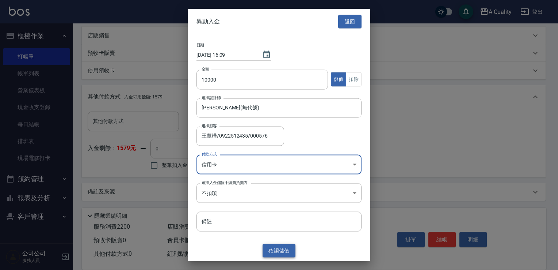
click at [283, 249] on button "確認 儲值" at bounding box center [279, 251] width 33 height 14
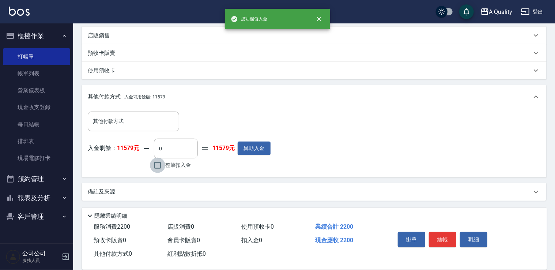
click at [161, 165] on input "整筆扣入金" at bounding box center [157, 164] width 15 height 15
checkbox input "true"
type input "2200"
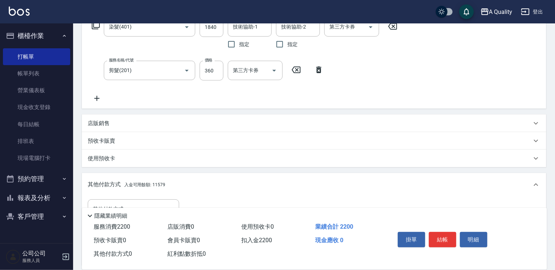
scroll to position [71, 0]
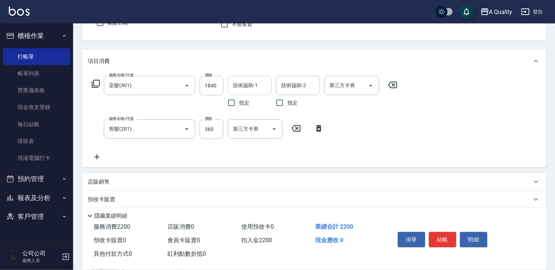
click at [256, 86] on input "技術協助-1" at bounding box center [249, 85] width 37 height 13
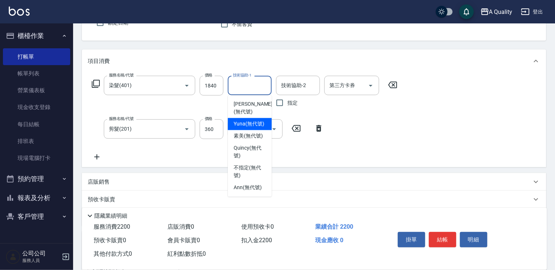
click at [247, 119] on div "Yuna (無代號)" at bounding box center [250, 124] width 44 height 12
type input "Yuna(無代號)"
type input "0"
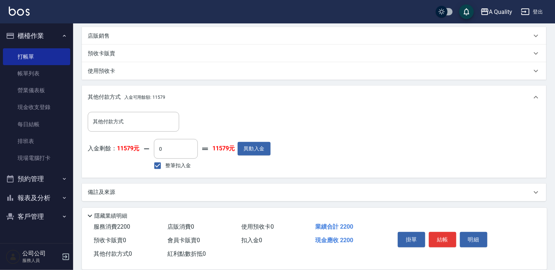
scroll to position [217, 0]
click at [181, 149] on input "0" at bounding box center [176, 148] width 44 height 20
click at [161, 168] on input "整筆扣入金" at bounding box center [157, 164] width 15 height 15
click at [160, 162] on input "整筆扣入金" at bounding box center [157, 164] width 15 height 15
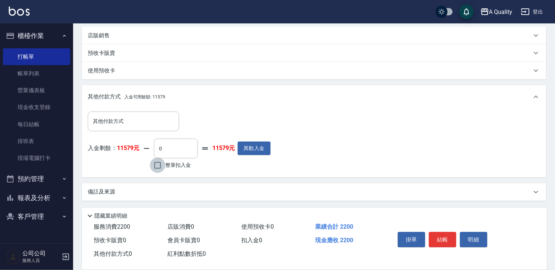
checkbox input "true"
type input "2200"
click at [444, 236] on button "結帳" at bounding box center [442, 239] width 27 height 15
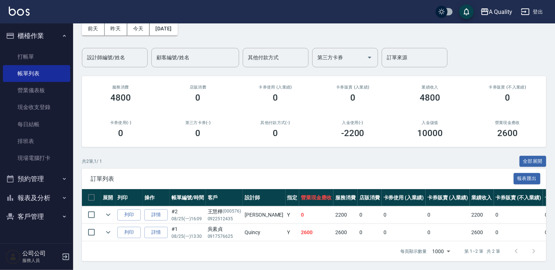
scroll to position [42, 0]
click at [44, 178] on button "預約管理" at bounding box center [36, 178] width 67 height 19
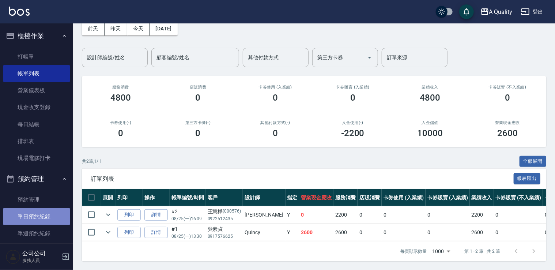
click at [42, 215] on link "單日預約紀錄" at bounding box center [36, 216] width 67 height 17
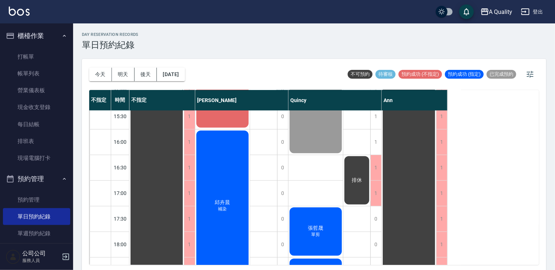
scroll to position [165, 0]
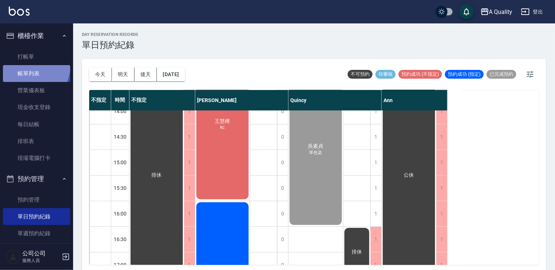
click at [26, 65] on link "帳單列表" at bounding box center [36, 73] width 67 height 17
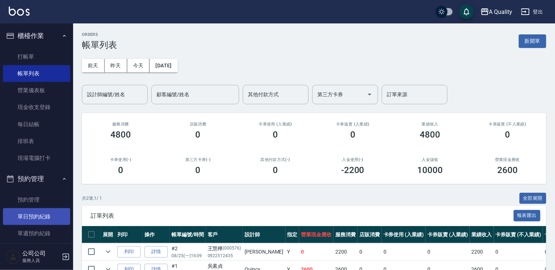
drag, startPoint x: 42, startPoint y: 224, endPoint x: 22, endPoint y: 211, distance: 23.9
click at [42, 224] on link "單日預約紀錄" at bounding box center [36, 216] width 67 height 17
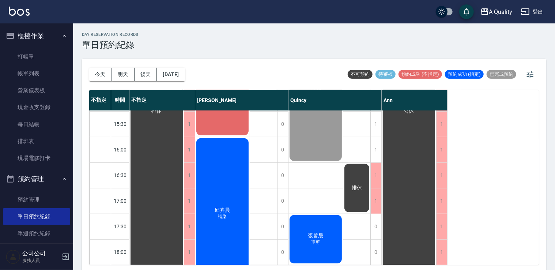
scroll to position [292, 0]
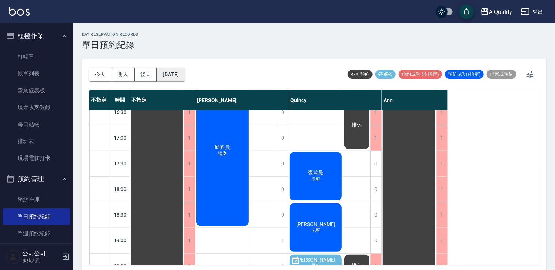
click at [184, 74] on button "2025/08/25" at bounding box center [171, 75] width 28 height 14
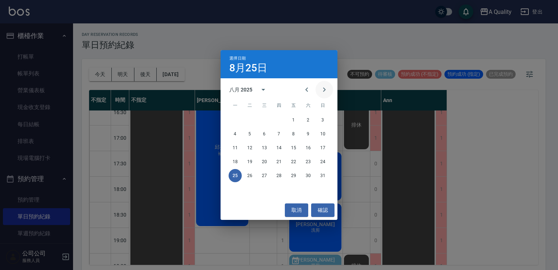
click at [321, 88] on icon "Next month" at bounding box center [324, 89] width 9 height 9
click at [314, 85] on button "Previous month" at bounding box center [307, 90] width 18 height 18
click at [289, 125] on button "5" at bounding box center [293, 119] width 13 height 13
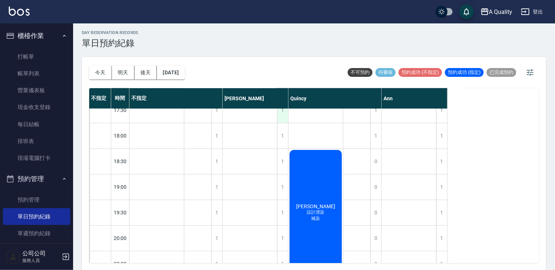
scroll to position [363, 0]
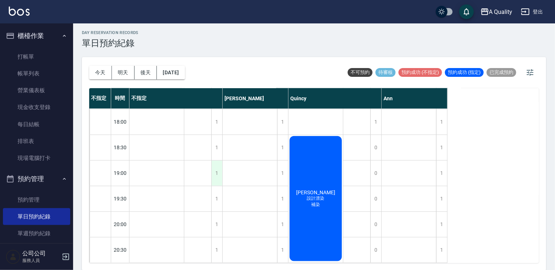
click at [219, 174] on div "1" at bounding box center [216, 172] width 11 height 25
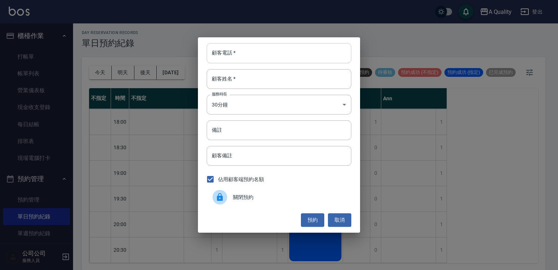
click at [253, 49] on input "顧客電話   *" at bounding box center [279, 53] width 145 height 20
type input "0972530363"
click at [250, 73] on input "顧客姓名   *" at bounding box center [279, 79] width 145 height 20
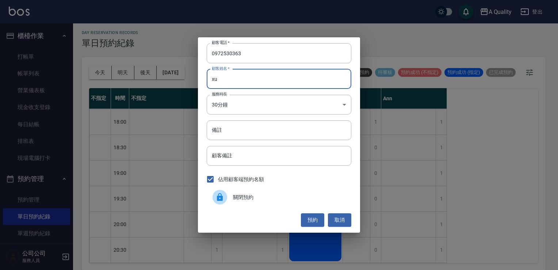
type input "x"
type input "["
type input "林s"
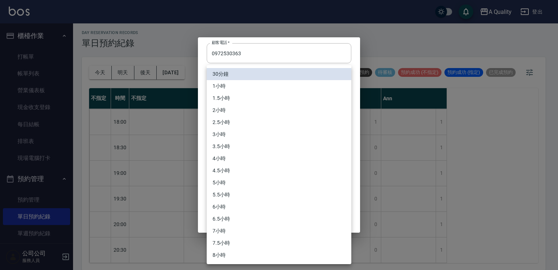
click at [232, 106] on body "A Quality 登出 櫃檯作業 打帳單 帳單列表 營業儀表板 現金收支登錄 每日結帳 排班表 現場電腦打卡 預約管理 預約管理 單日預約紀錄 單週預約紀錄…" at bounding box center [279, 134] width 558 height 272
click at [227, 87] on li "1小時" at bounding box center [279, 86] width 145 height 12
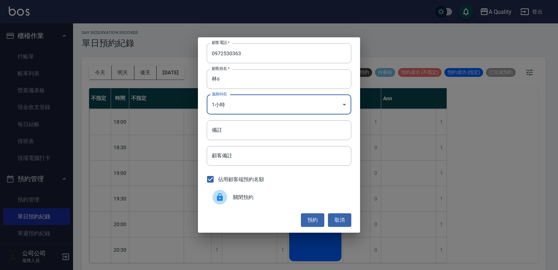
type input "2"
click at [218, 128] on input "備註" at bounding box center [279, 130] width 145 height 20
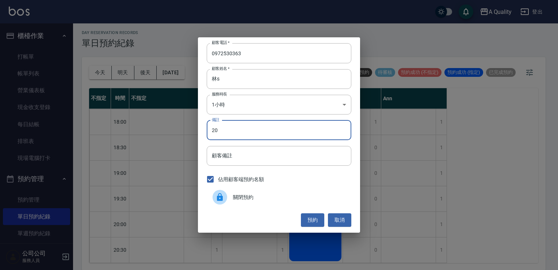
type input "2"
type input "單剪"
click at [306, 217] on button "預約" at bounding box center [312, 220] width 23 height 14
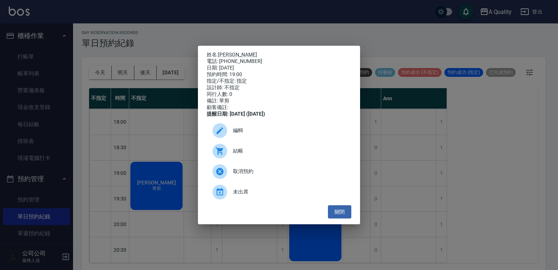
click at [233, 134] on span "編輯" at bounding box center [289, 130] width 113 height 8
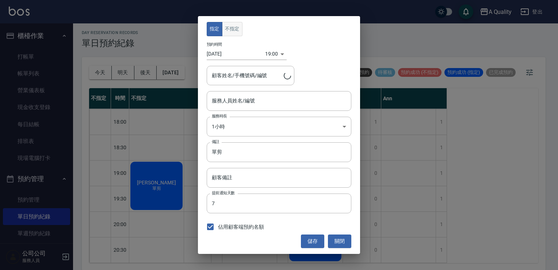
type input "不指定(無代號)"
type input "林倢伃/0972530363"
click at [231, 28] on button "不指定" at bounding box center [232, 29] width 20 height 14
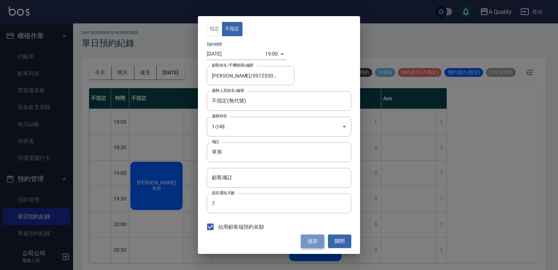
click at [316, 239] on button "儲存" at bounding box center [312, 241] width 23 height 14
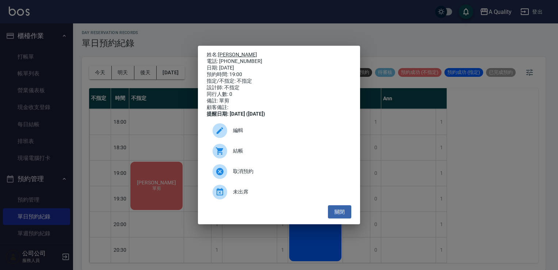
click at [220, 52] on link "[PERSON_NAME]" at bounding box center [237, 55] width 39 height 6
click at [342, 213] on button "關閉" at bounding box center [339, 212] width 23 height 14
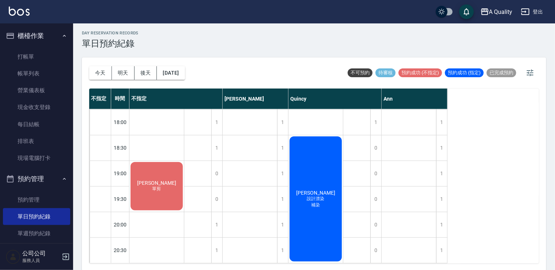
scroll to position [2, 0]
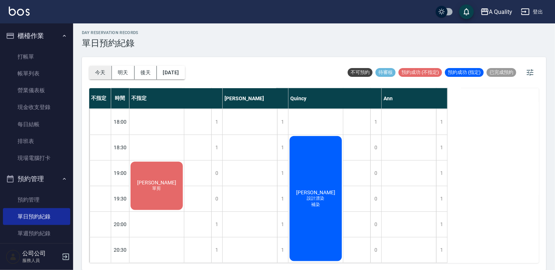
click at [103, 72] on button "今天" at bounding box center [100, 73] width 23 height 14
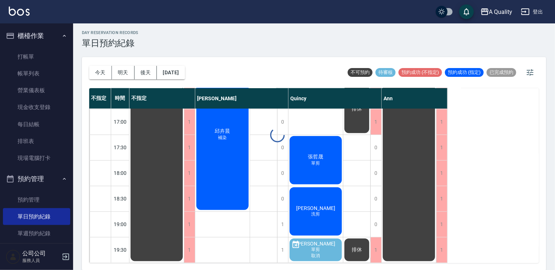
scroll to position [312, 0]
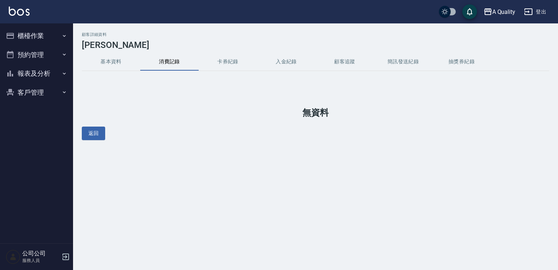
click at [107, 64] on button "基本資料" at bounding box center [111, 62] width 58 height 18
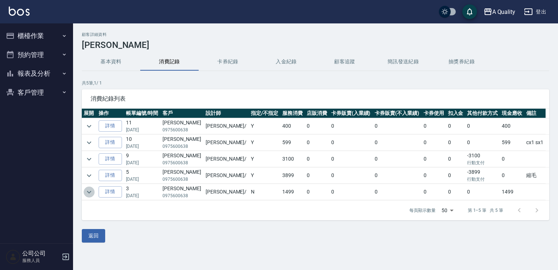
click at [91, 189] on icon "expand row" at bounding box center [89, 191] width 9 height 9
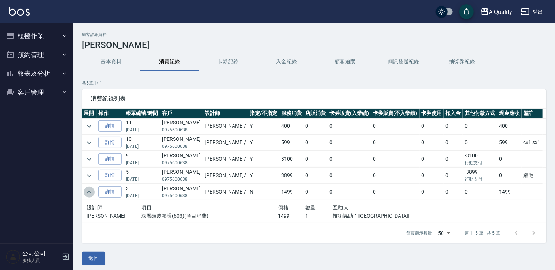
click at [91, 189] on icon "expand row" at bounding box center [89, 191] width 9 height 9
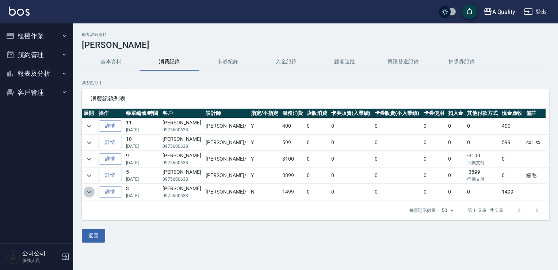
click at [91, 189] on icon "expand row" at bounding box center [89, 191] width 9 height 9
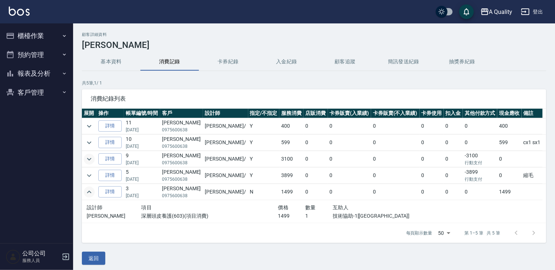
click at [90, 162] on icon "expand row" at bounding box center [89, 159] width 9 height 9
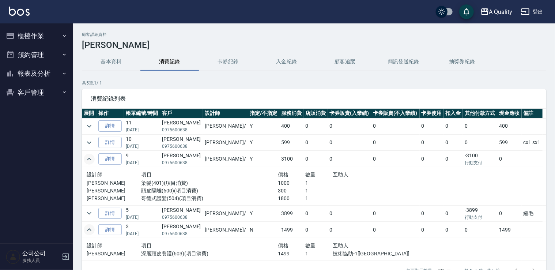
click at [88, 148] on td at bounding box center [89, 142] width 15 height 16
click at [90, 144] on icon "expand row" at bounding box center [89, 142] width 9 height 9
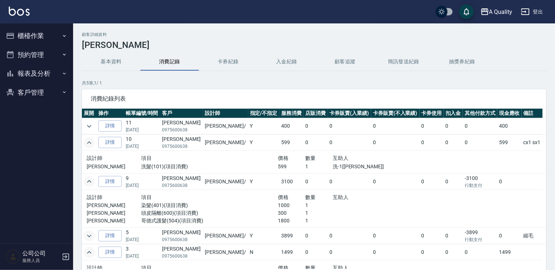
click at [86, 232] on icon "expand row" at bounding box center [89, 235] width 9 height 9
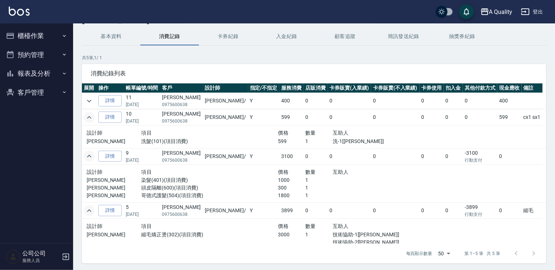
scroll to position [13, 0]
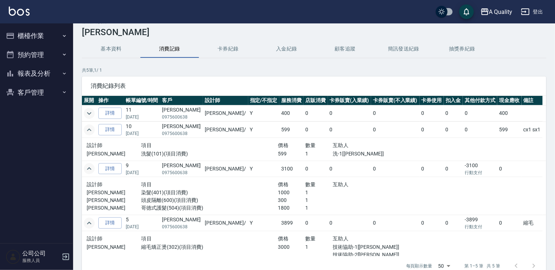
click at [87, 115] on icon "expand row" at bounding box center [89, 113] width 9 height 9
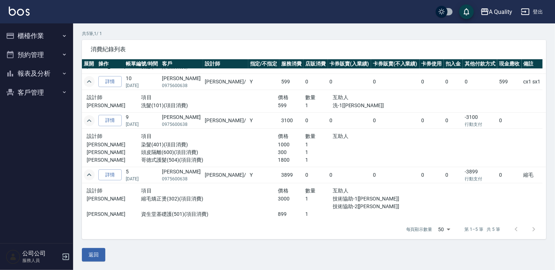
scroll to position [73, 0]
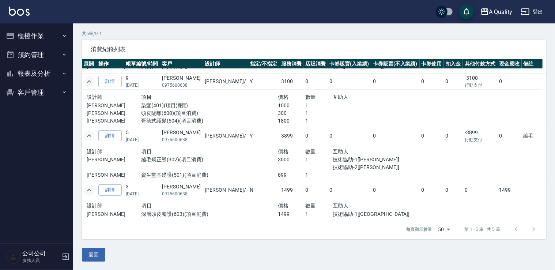
click at [44, 54] on button "預約管理" at bounding box center [36, 54] width 67 height 19
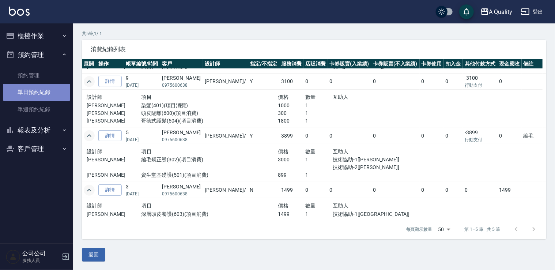
click at [50, 95] on link "單日預約紀錄" at bounding box center [36, 92] width 67 height 17
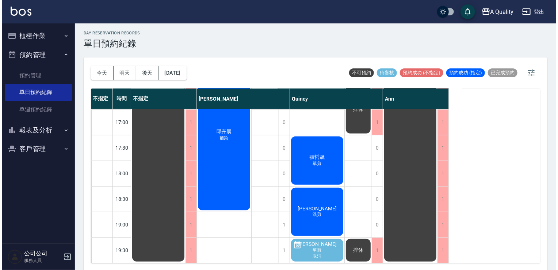
scroll to position [2, 0]
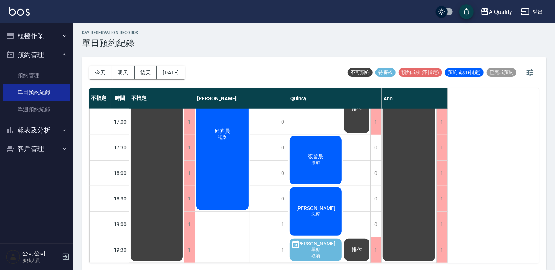
click at [163, 35] on span "[PERSON_NAME]" at bounding box center [156, 32] width 13 height 7
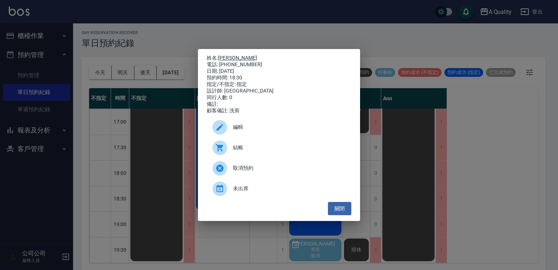
click at [232, 55] on link "[PERSON_NAME]" at bounding box center [237, 58] width 39 height 6
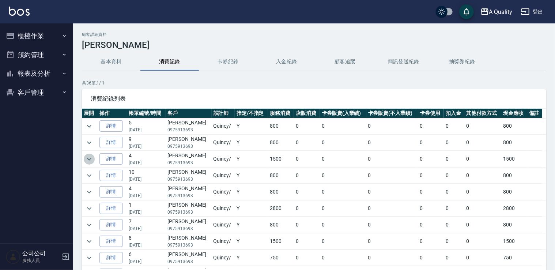
click at [85, 157] on icon "expand row" at bounding box center [89, 159] width 9 height 9
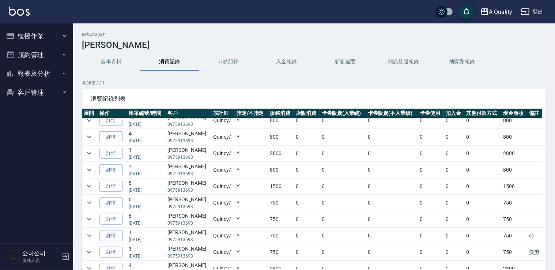
scroll to position [73, 0]
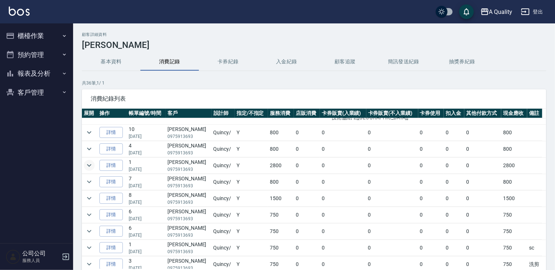
click at [88, 163] on icon "expand row" at bounding box center [89, 165] width 9 height 9
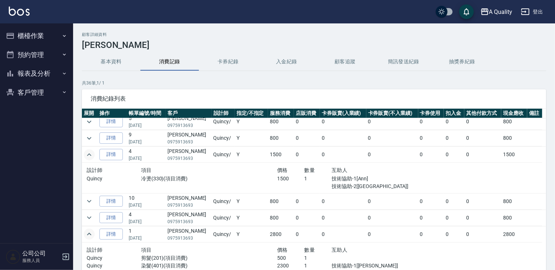
scroll to position [0, 0]
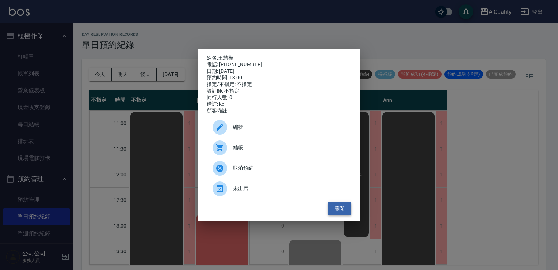
click at [343, 208] on button "關閉" at bounding box center [339, 209] width 23 height 14
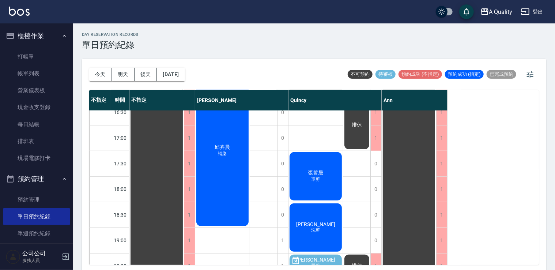
scroll to position [312, 0]
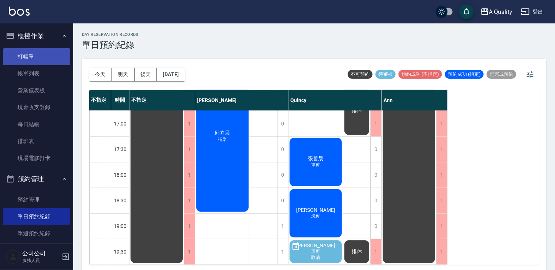
click at [32, 53] on link "打帳單" at bounding box center [36, 56] width 67 height 17
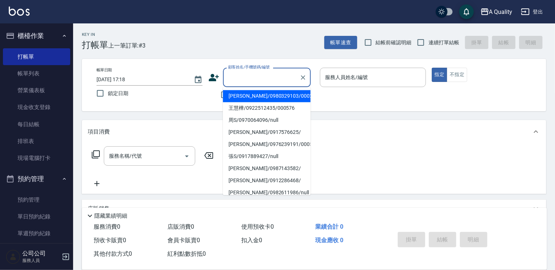
click at [270, 78] on input "顧客姓名/手機號碼/編號" at bounding box center [261, 77] width 70 height 13
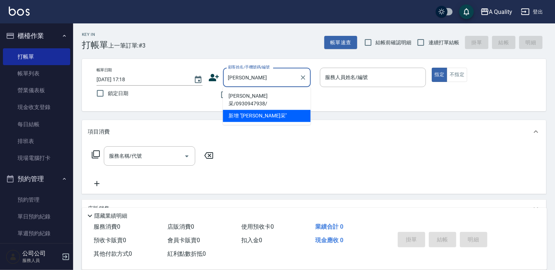
click at [255, 95] on li "[PERSON_NAME]采/0930947938/" at bounding box center [267, 100] width 88 height 20
type input "[PERSON_NAME]采/0930947938/"
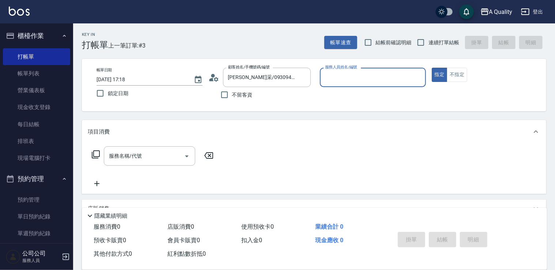
click at [339, 78] on input "服務人員姓名/編號" at bounding box center [372, 77] width 99 height 13
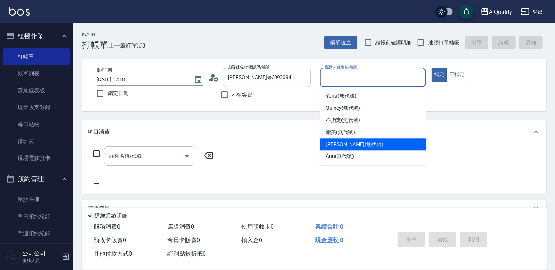
click at [342, 142] on span "[PERSON_NAME] (無代號)" at bounding box center [355, 144] width 58 height 8
type input "[PERSON_NAME](無代號)"
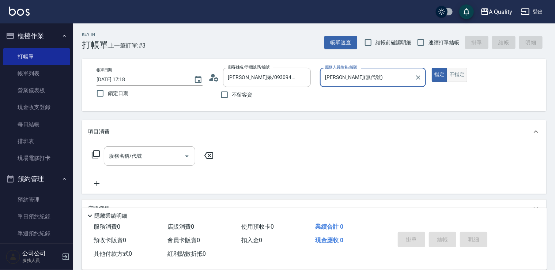
click at [453, 74] on button "不指定" at bounding box center [456, 75] width 20 height 14
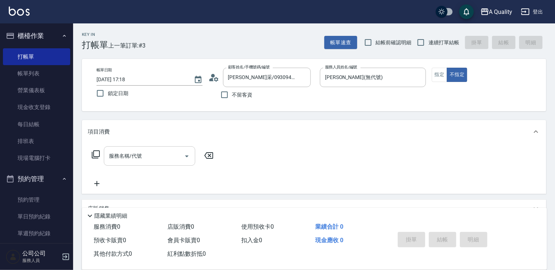
click at [191, 155] on icon "Open" at bounding box center [186, 156] width 9 height 9
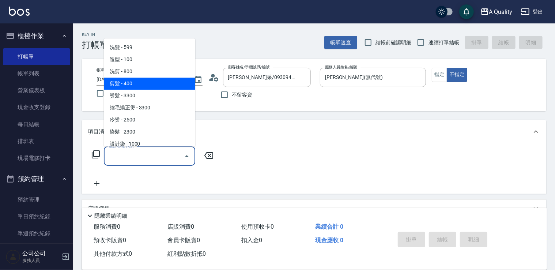
click at [136, 82] on span "剪髮 - 400" at bounding box center [149, 83] width 91 height 12
type input "剪髮(201)"
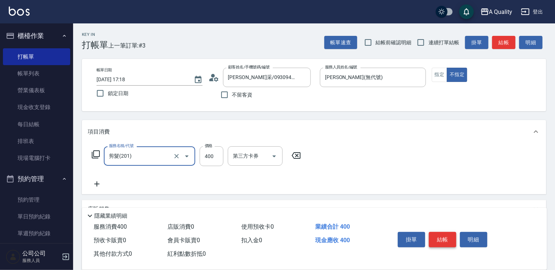
click at [438, 235] on button "結帳" at bounding box center [442, 239] width 27 height 15
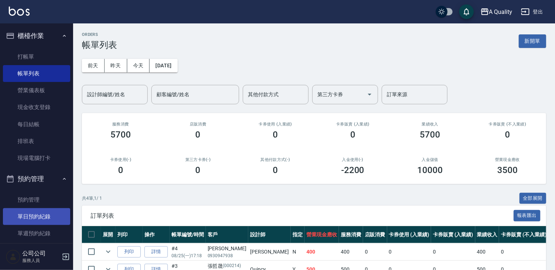
click at [36, 217] on link "單日預約紀錄" at bounding box center [36, 216] width 67 height 17
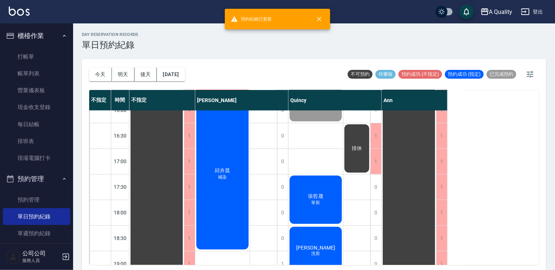
scroll to position [312, 0]
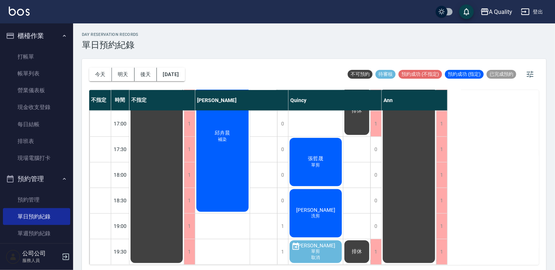
click at [184, 167] on div "[PERSON_NAME] 補染" at bounding box center [156, 34] width 54 height 460
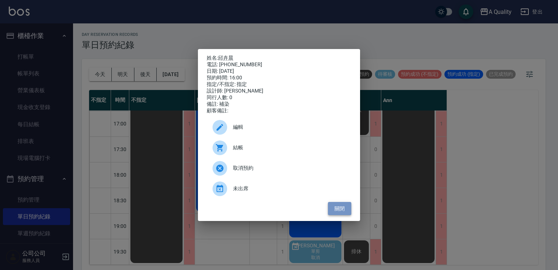
click at [335, 208] on button "關閉" at bounding box center [339, 209] width 23 height 14
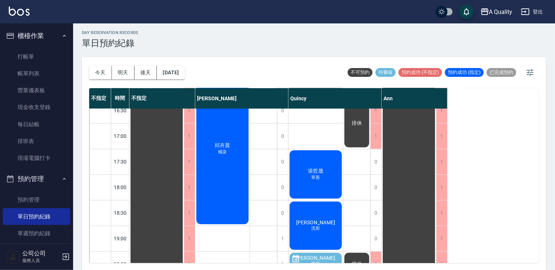
scroll to position [275, 0]
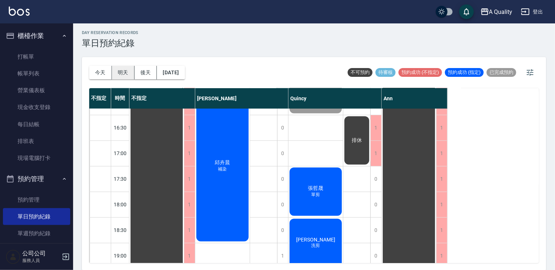
click at [120, 72] on button "明天" at bounding box center [123, 73] width 23 height 14
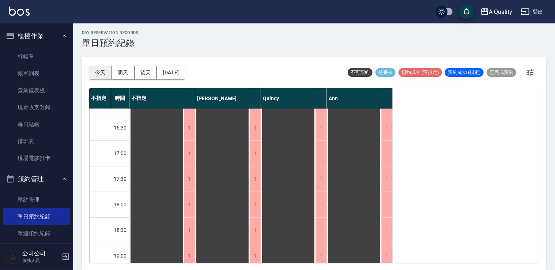
click at [95, 71] on button "今天" at bounding box center [100, 73] width 23 height 14
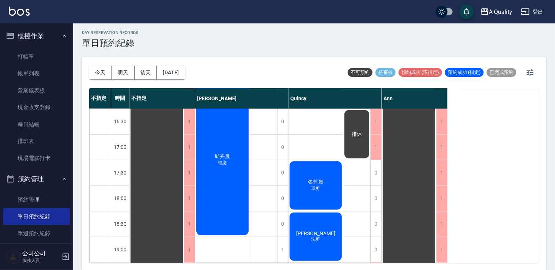
scroll to position [312, 0]
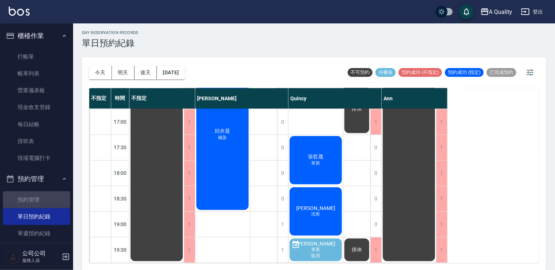
drag, startPoint x: 41, startPoint y: 197, endPoint x: 94, endPoint y: 192, distance: 53.2
click at [41, 197] on link "預約管理" at bounding box center [36, 199] width 67 height 17
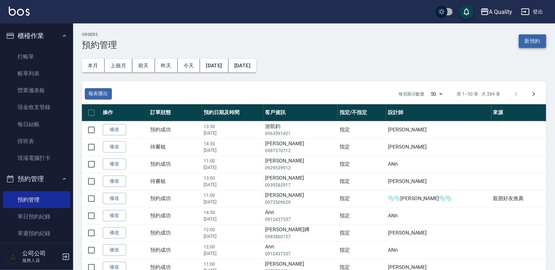
click at [523, 45] on button "新預約" at bounding box center [531, 41] width 27 height 14
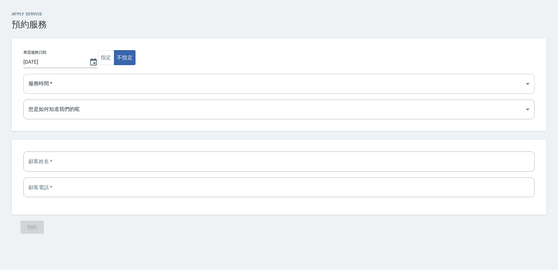
click at [96, 78] on select "11:00 11:30 12:00 12:30 13:00 13:30 14:00 14:30 15:00 15:30 16:00 16:30 17:00 1…" at bounding box center [278, 84] width 511 height 20
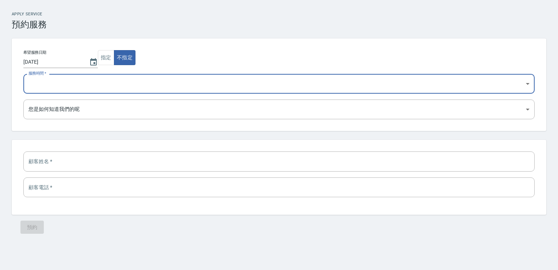
select select "1756117800000"
click at [23, 74] on select "11:00 11:30 12:00 12:30 13:00 13:30 14:00 14:30 15:00 15:30 16:00 16:30 17:00 1…" at bounding box center [278, 84] width 511 height 20
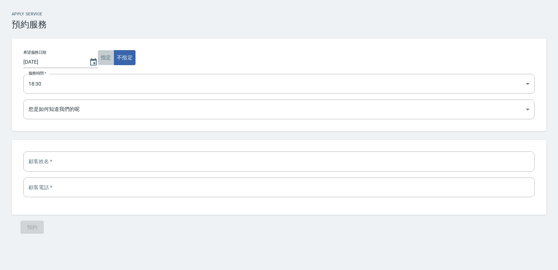
click at [105, 59] on button "指定" at bounding box center [106, 57] width 16 height 15
select select
